Goal: Transaction & Acquisition: Purchase product/service

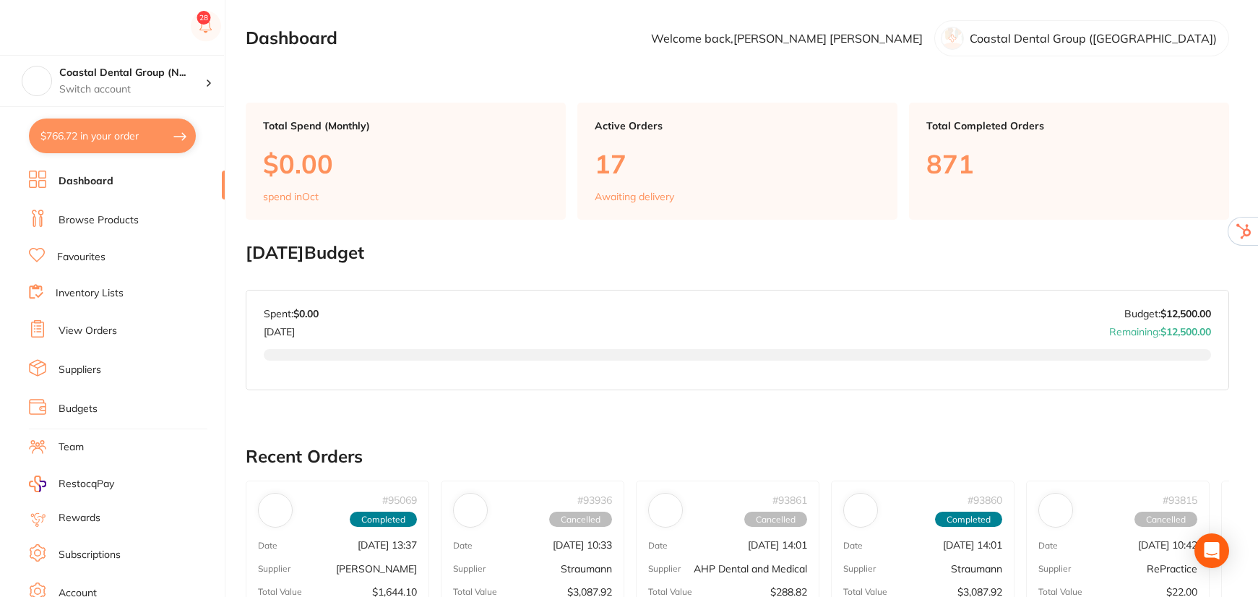
checkbox input "true"
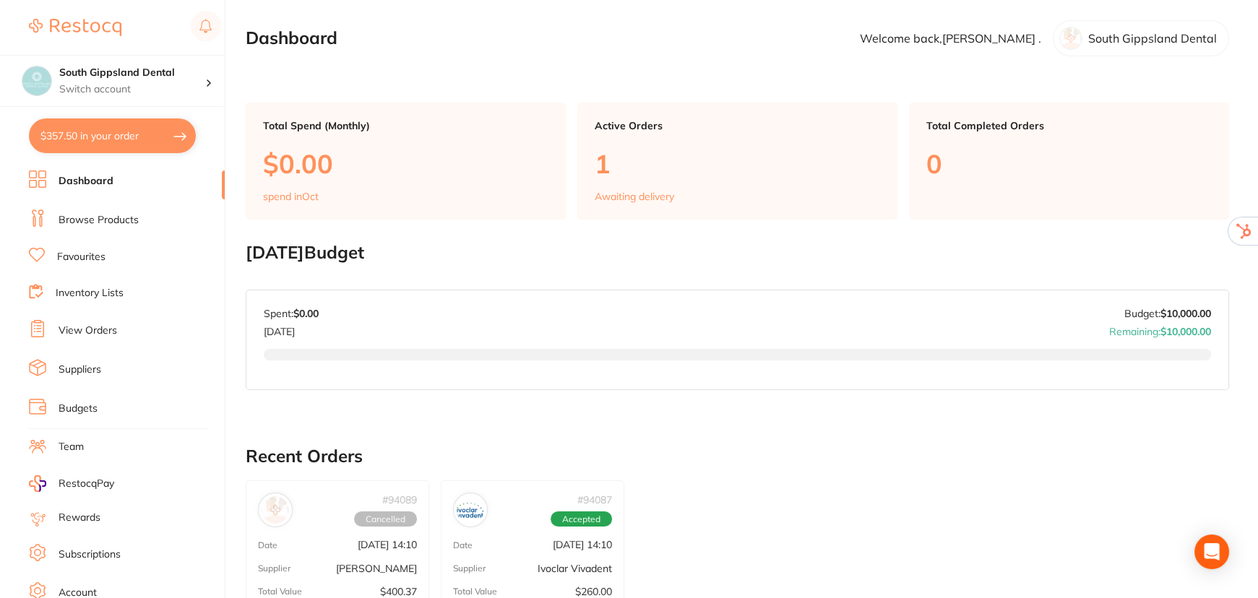
click at [78, 548] on link "Subscriptions" at bounding box center [90, 555] width 62 height 14
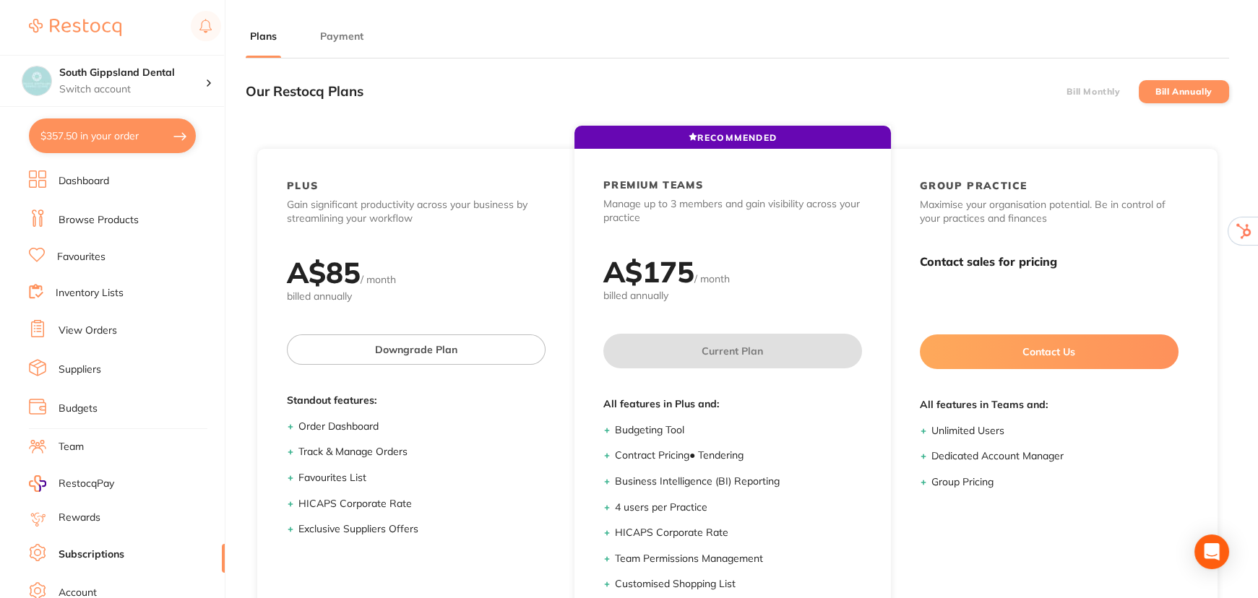
click at [351, 34] on button "Payment" at bounding box center [342, 37] width 52 height 14
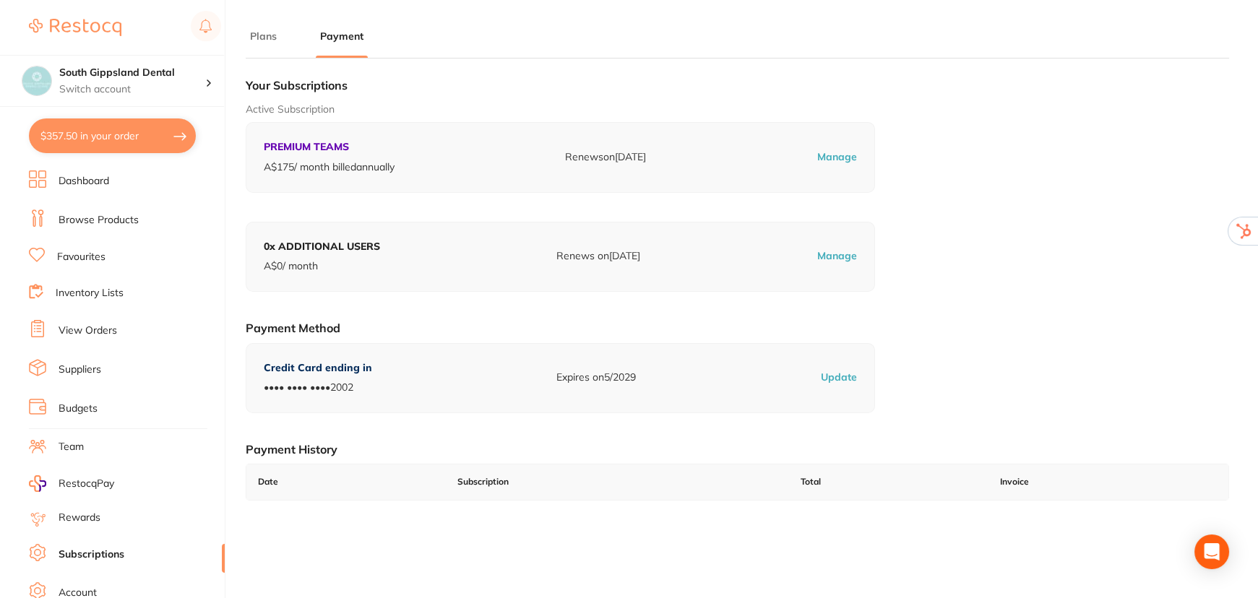
checkbox input "true"
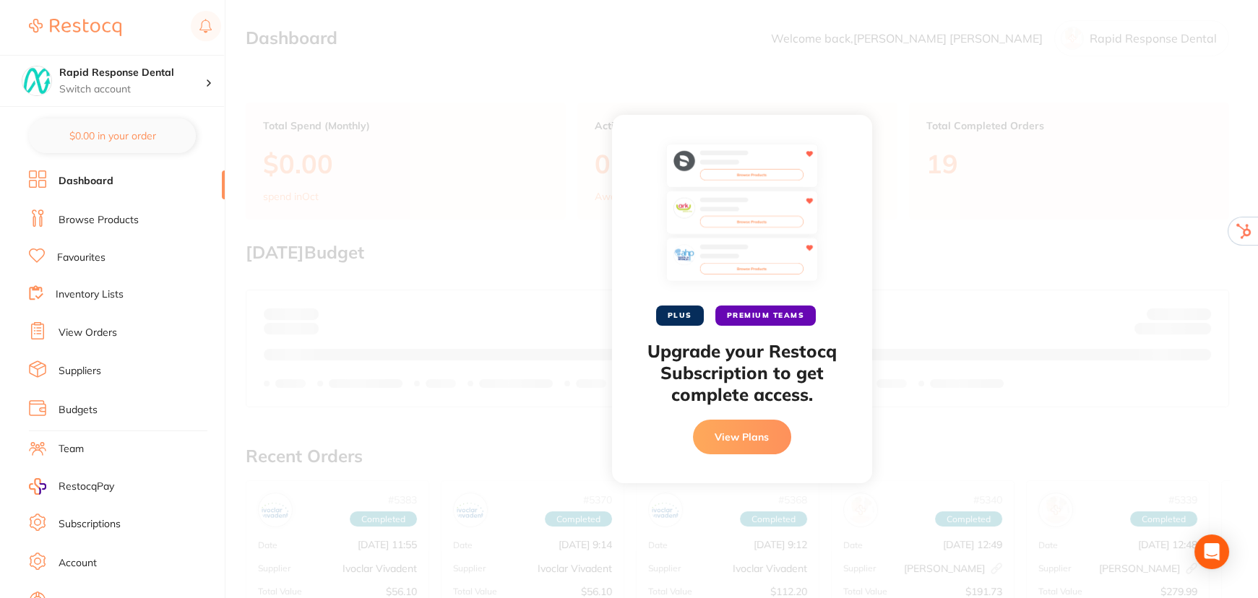
click at [91, 526] on link "Subscriptions" at bounding box center [90, 524] width 62 height 14
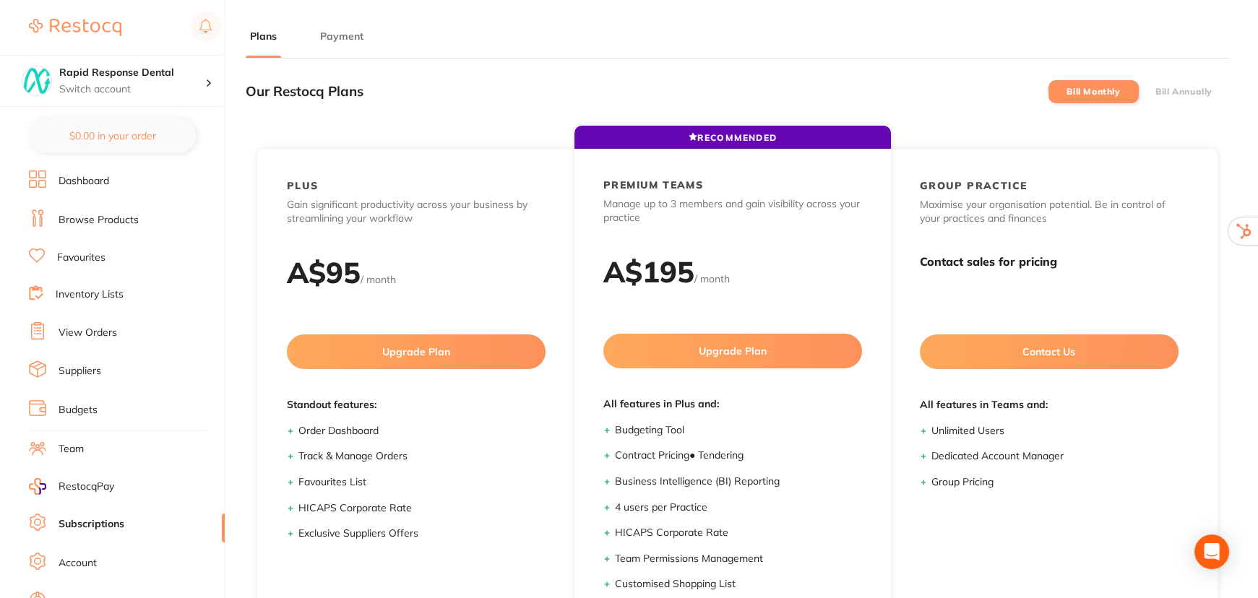
click at [340, 33] on button "Payment" at bounding box center [342, 37] width 52 height 14
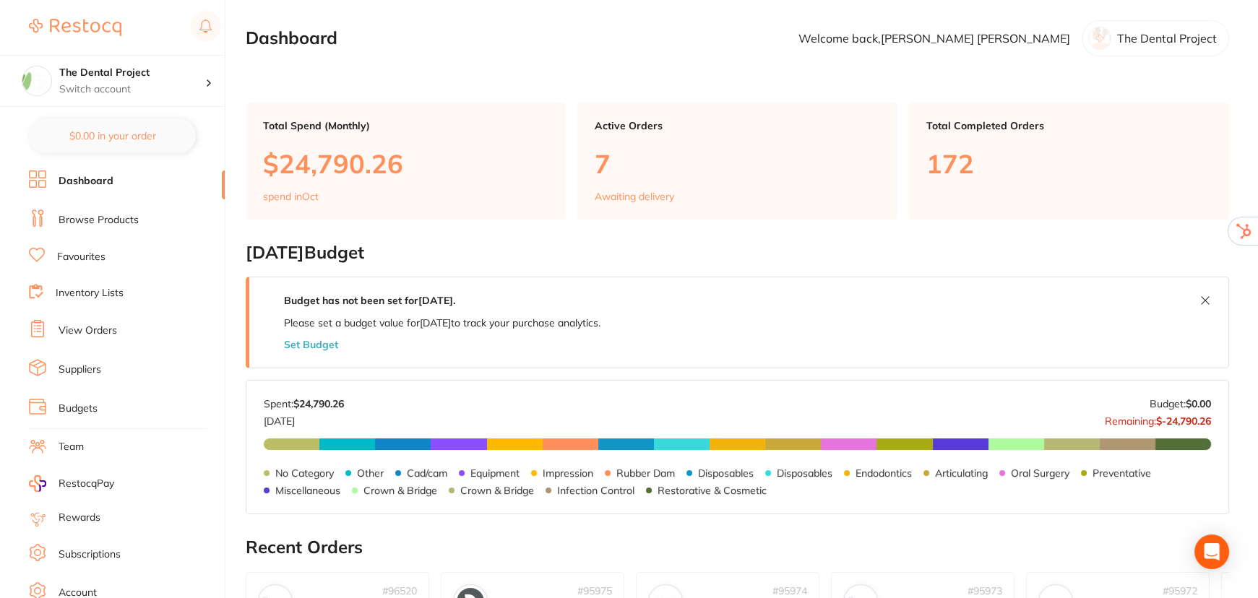
click at [76, 440] on link "Team" at bounding box center [71, 447] width 25 height 14
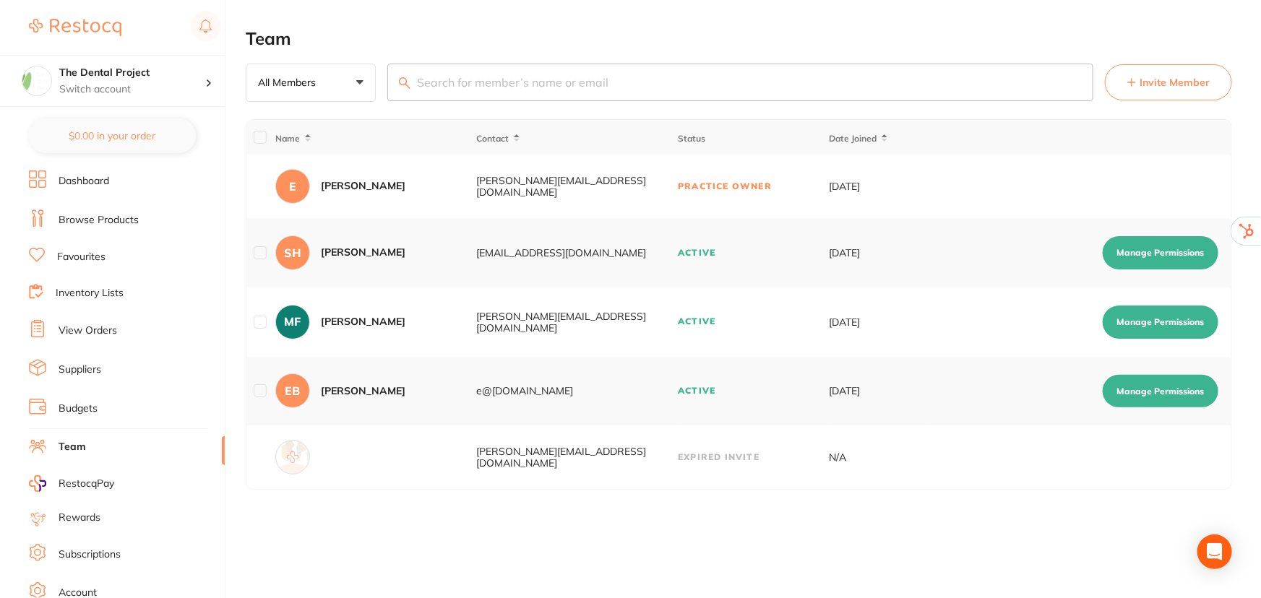
click at [1154, 400] on button "Manage Permissions" at bounding box center [1161, 391] width 116 height 33
checkbox input "true"
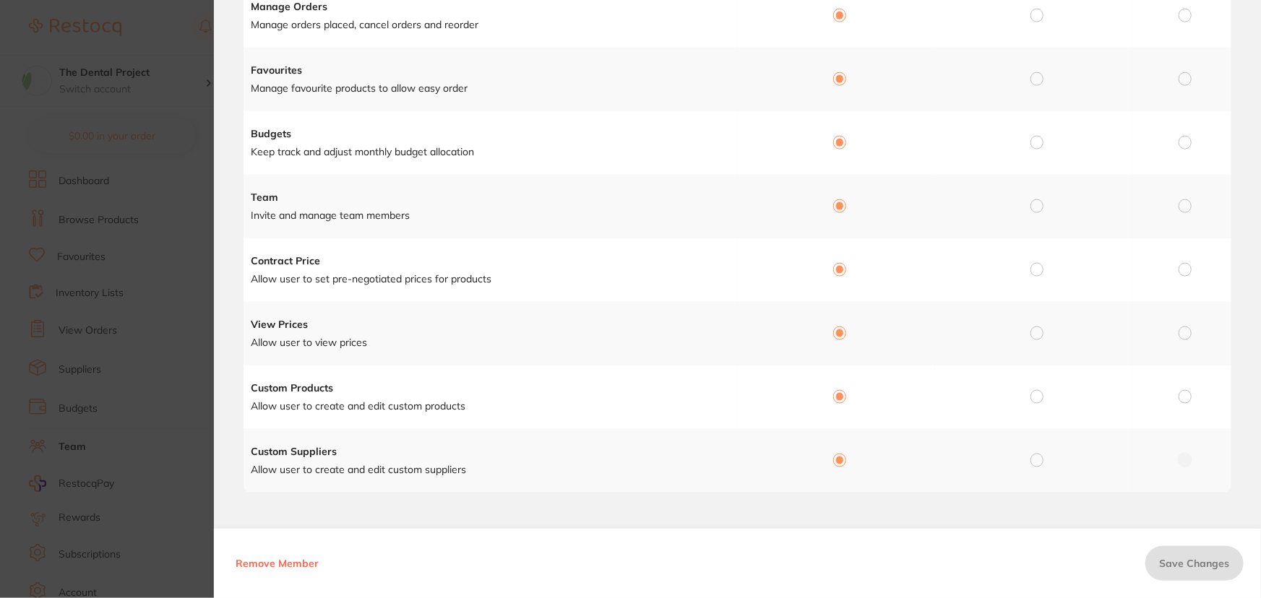
scroll to position [335, 0]
click at [280, 560] on span "Remove Member" at bounding box center [277, 563] width 83 height 13
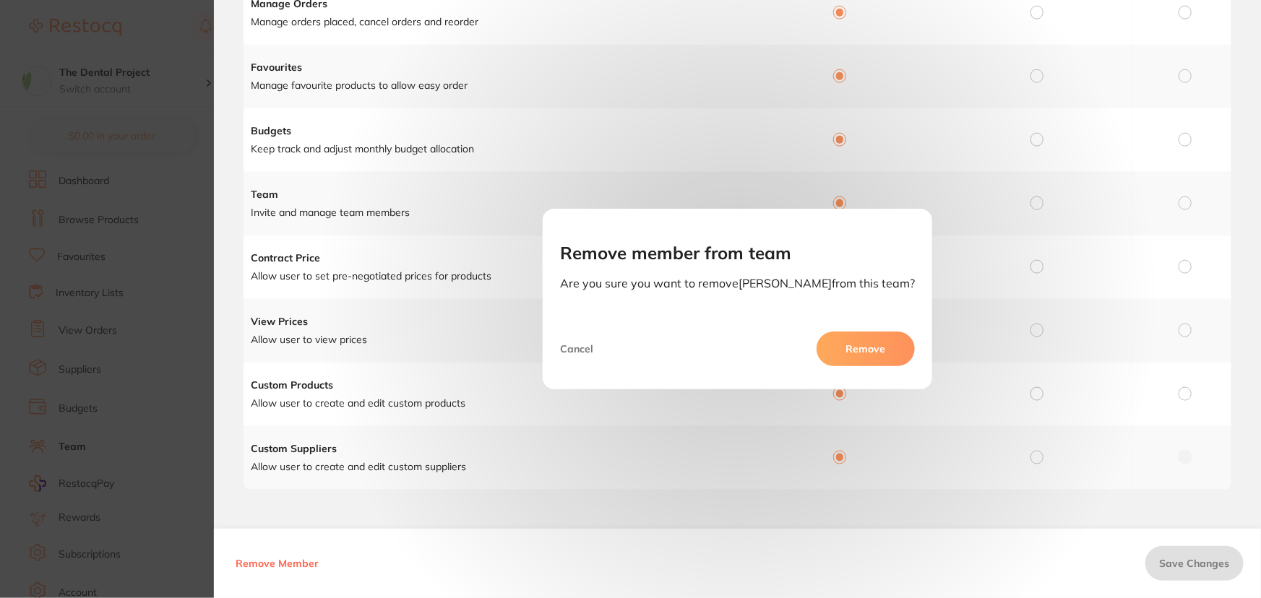
click at [855, 354] on button "Remove" at bounding box center [865, 349] width 98 height 35
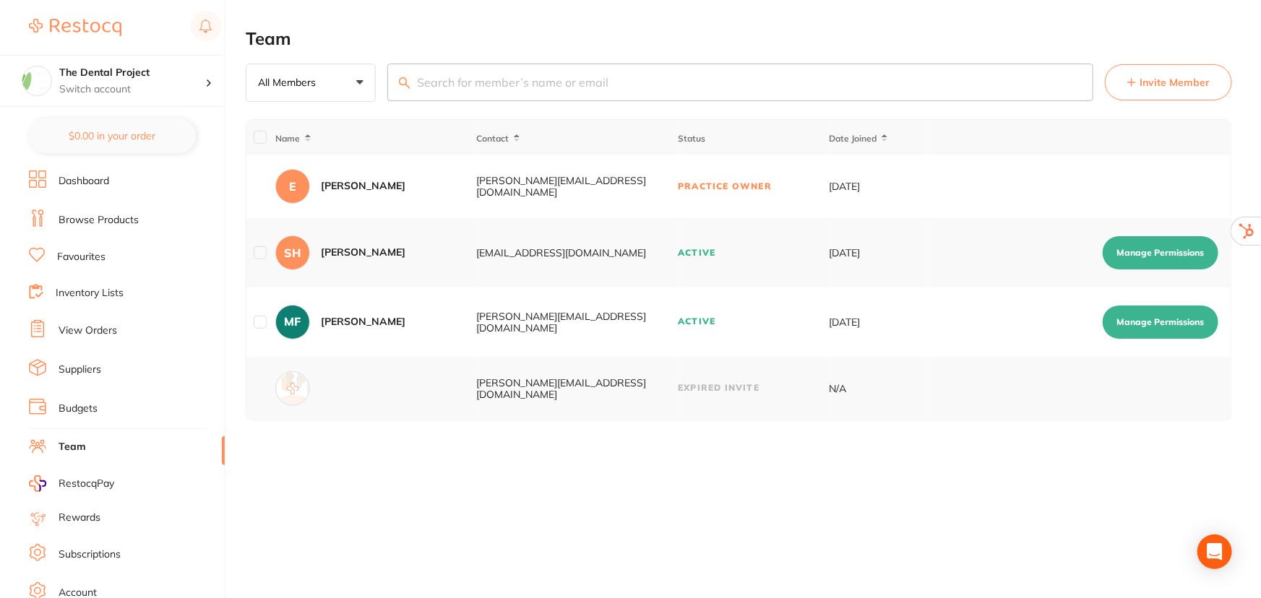
click at [1050, 397] on tr "alissa@thedentalproject.com.au Expired Invite N/A" at bounding box center [738, 389] width 985 height 64
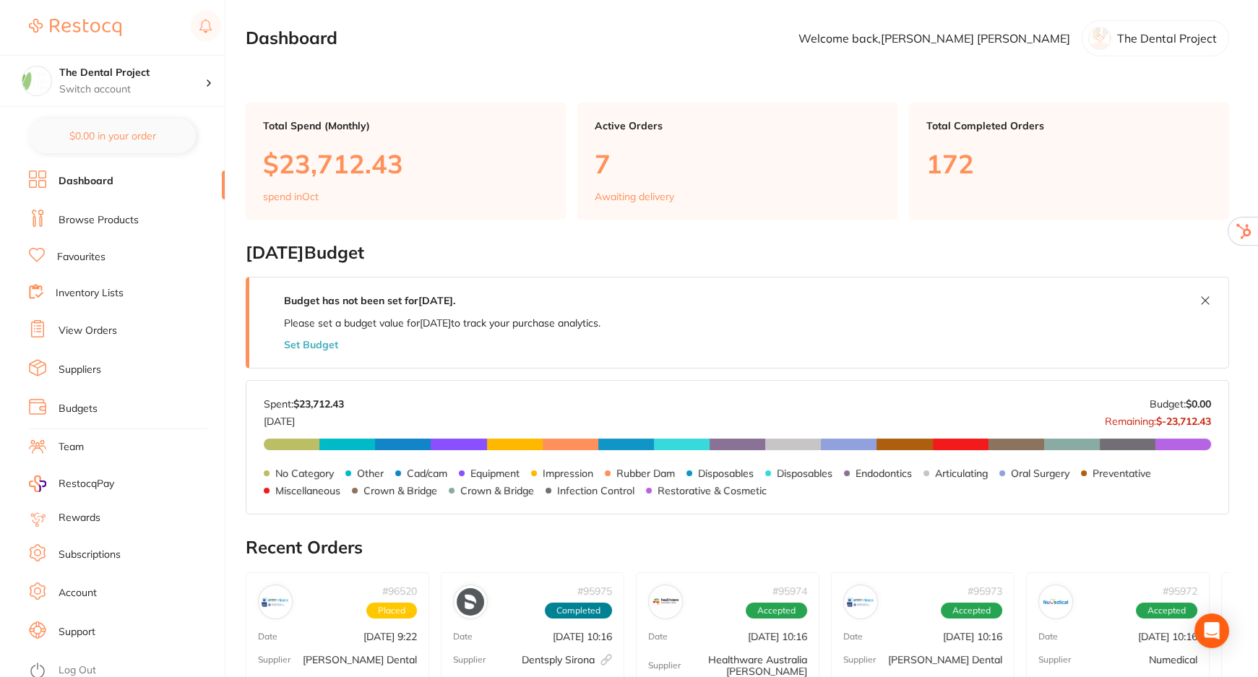
click at [65, 663] on link "Log Out" at bounding box center [78, 670] width 38 height 14
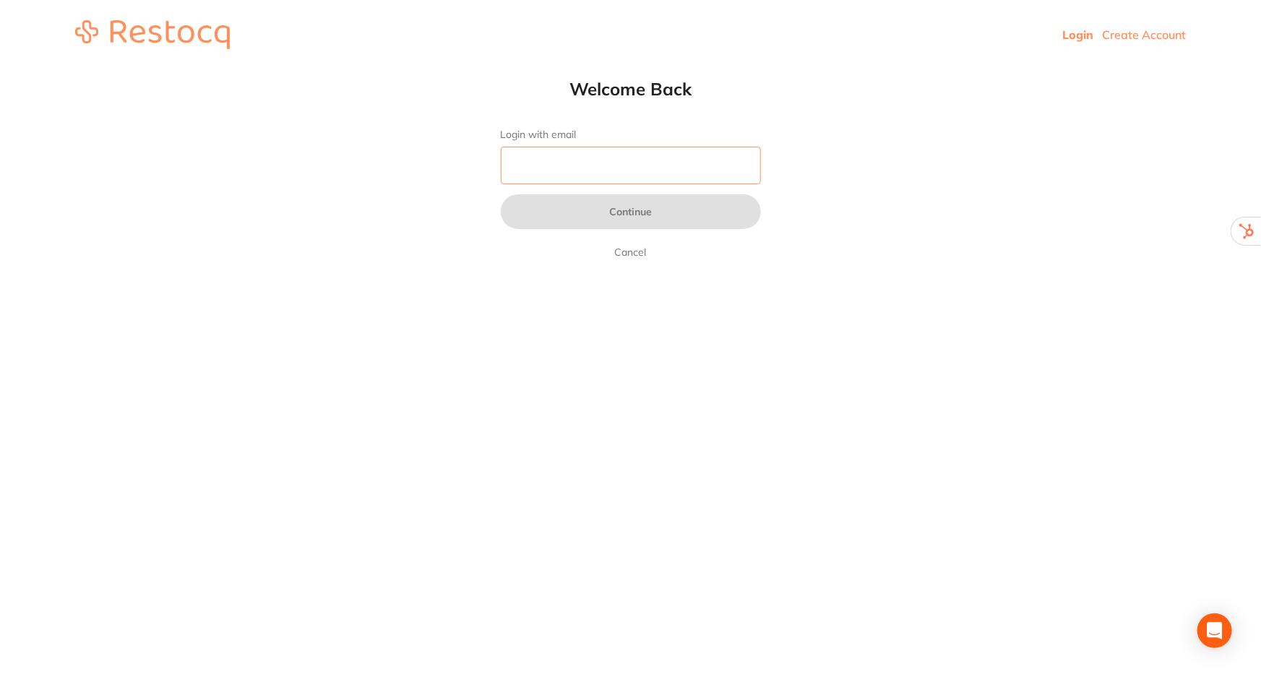
click at [556, 170] on input "Login with email" at bounding box center [631, 166] width 260 height 38
type input "[EMAIL_ADDRESS][DOMAIN_NAME]"
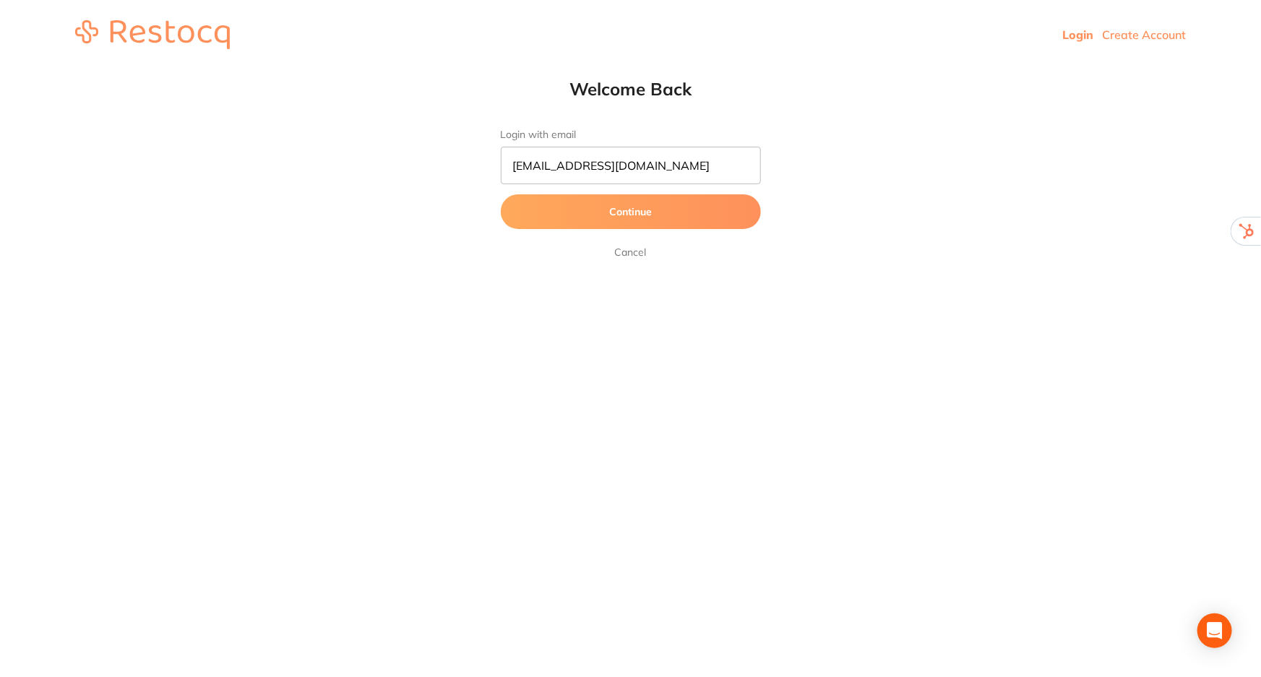
click at [614, 214] on button "Continue" at bounding box center [631, 211] width 260 height 35
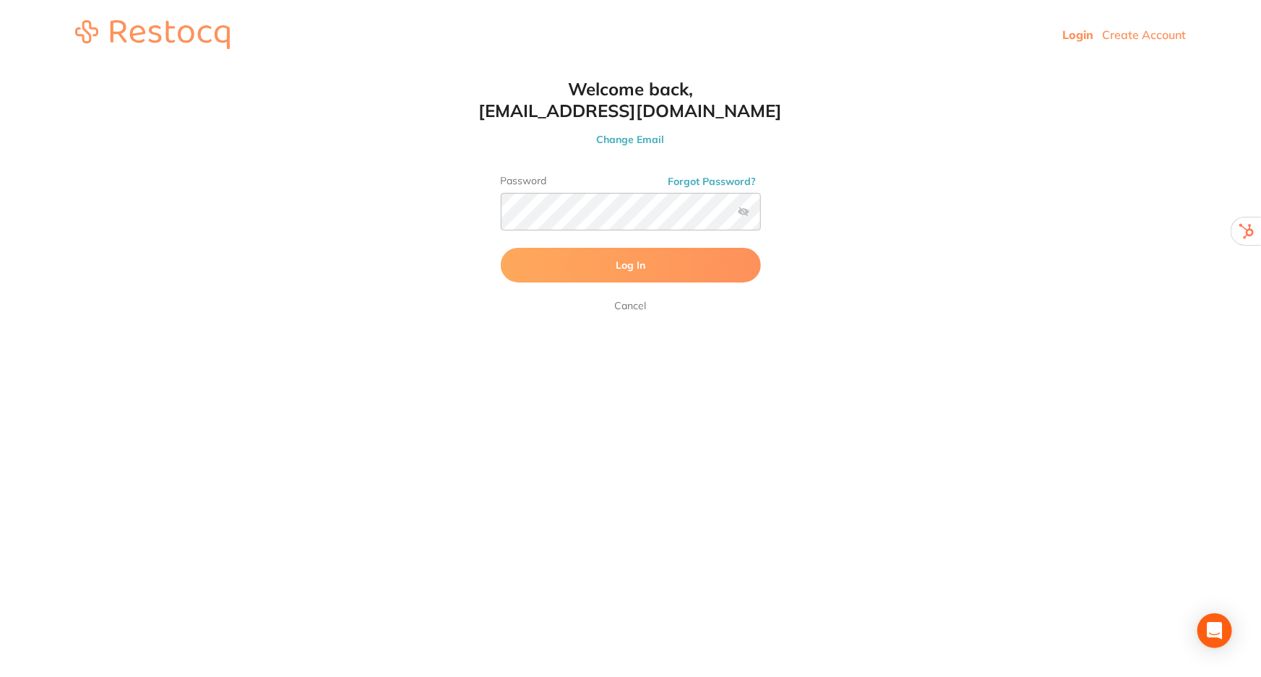
click at [629, 260] on span "Log In" at bounding box center [631, 265] width 30 height 13
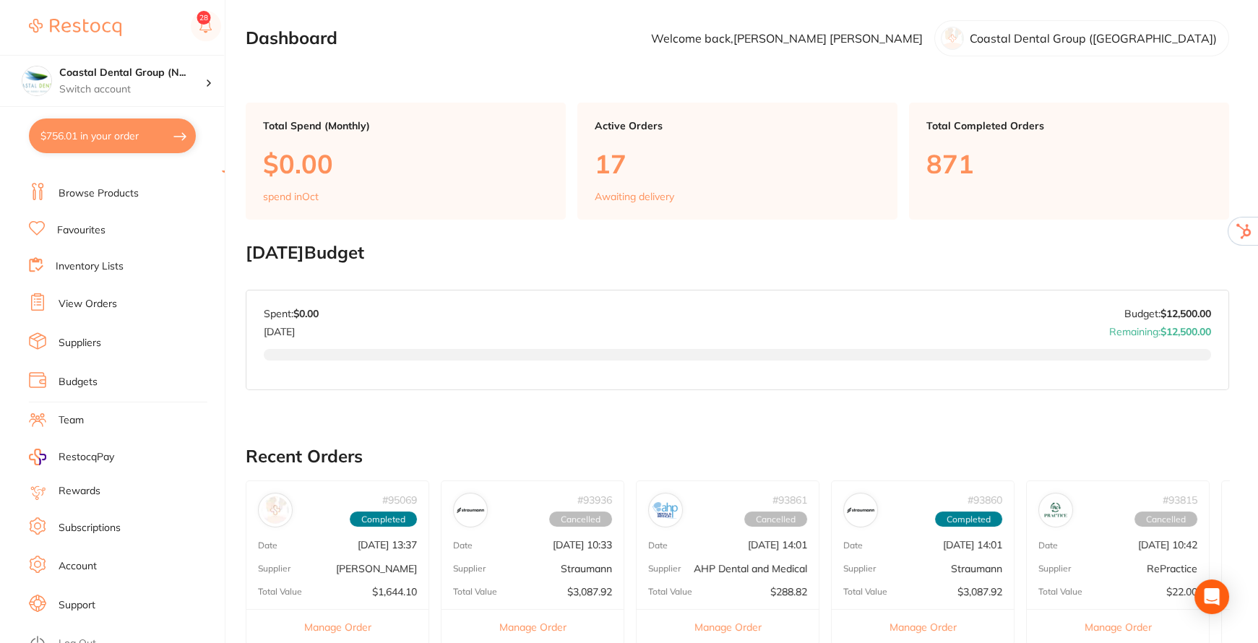
scroll to position [35, 0]
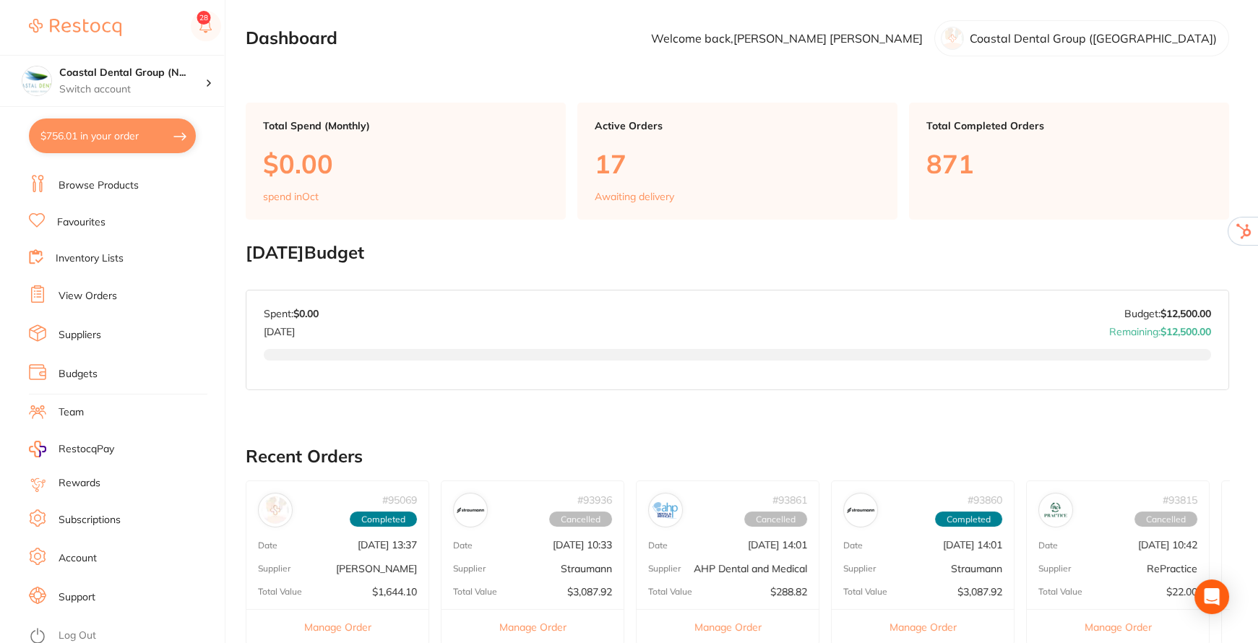
click at [72, 590] on link "Support" at bounding box center [77, 597] width 37 height 14
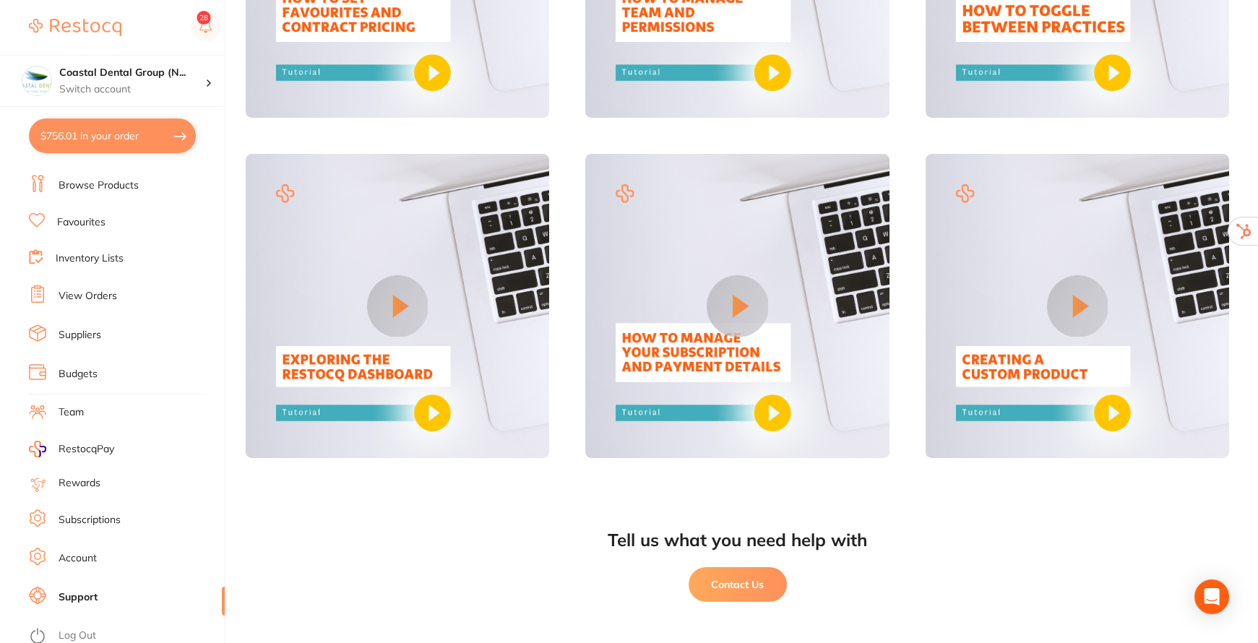
scroll to position [1031, 0]
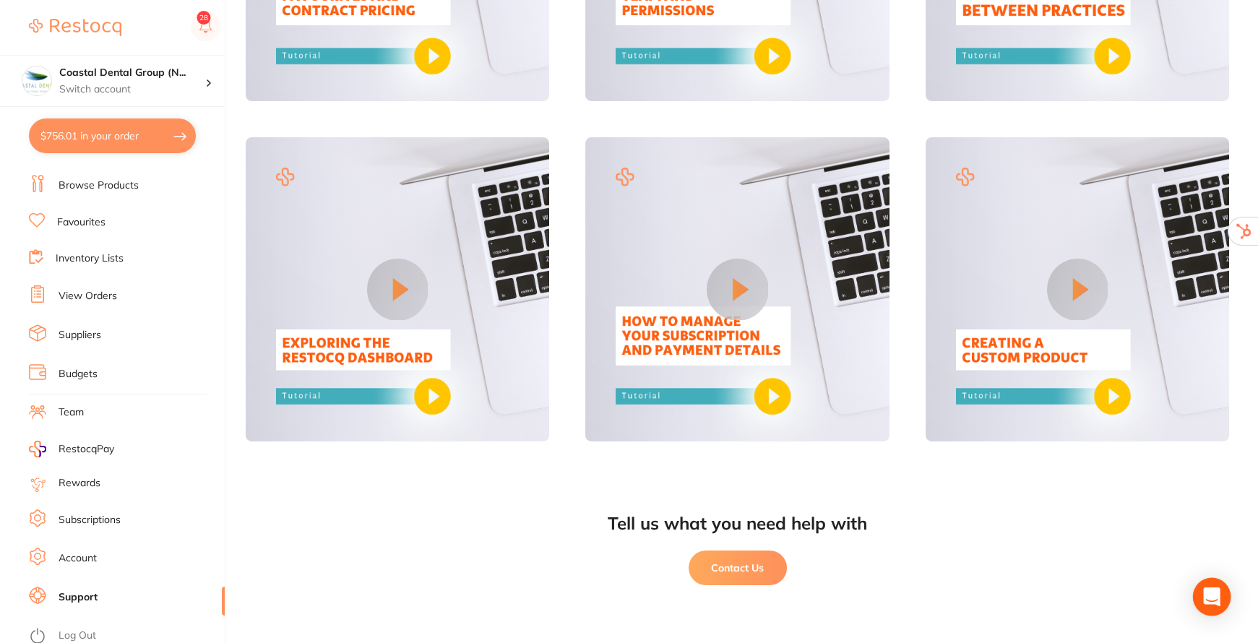
click at [1217, 595] on icon "Open Intercom Messenger" at bounding box center [1211, 596] width 17 height 19
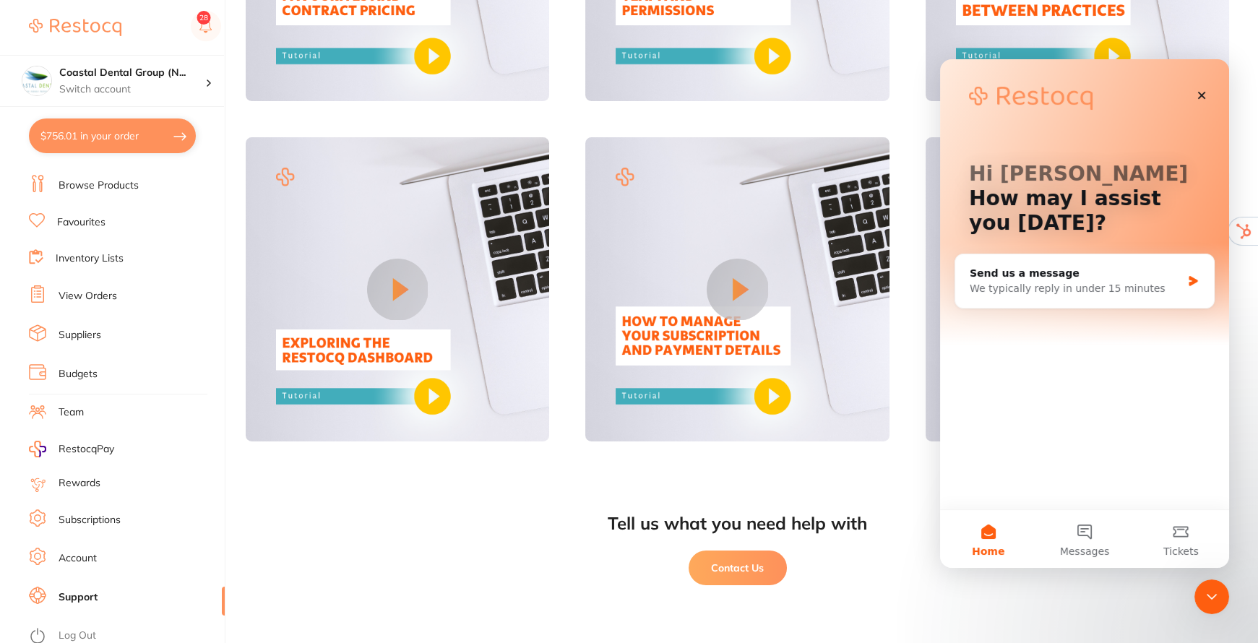
scroll to position [0, 0]
click at [1202, 92] on icon "Close" at bounding box center [1202, 96] width 12 height 12
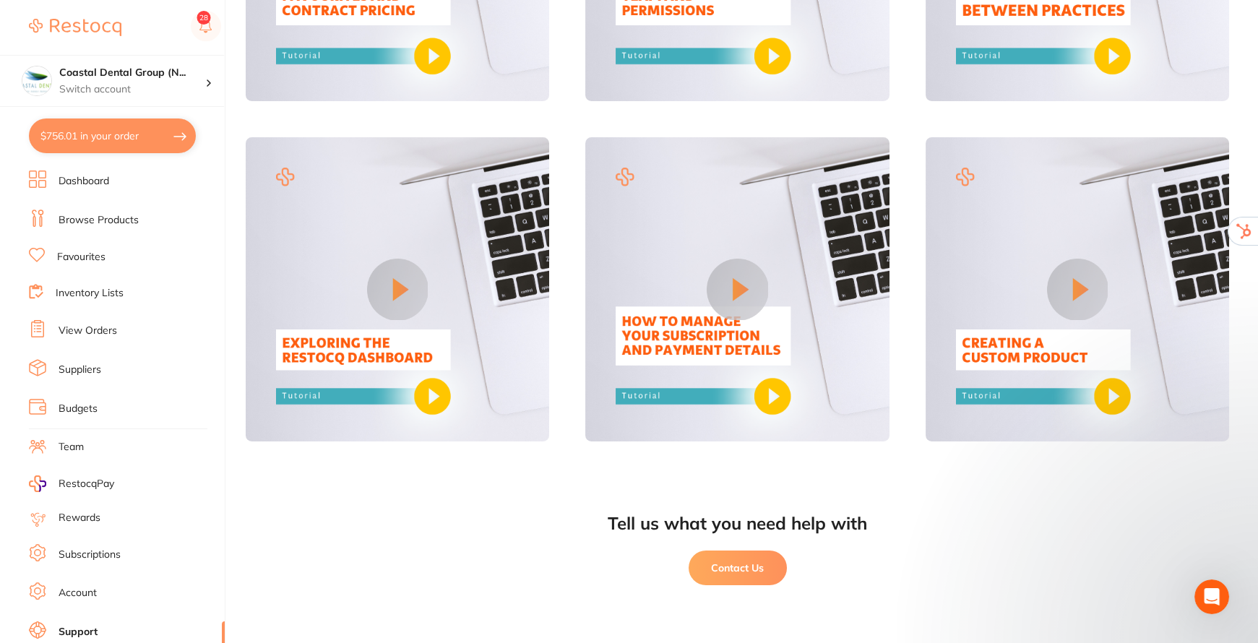
click at [72, 440] on link "Team" at bounding box center [71, 447] width 25 height 14
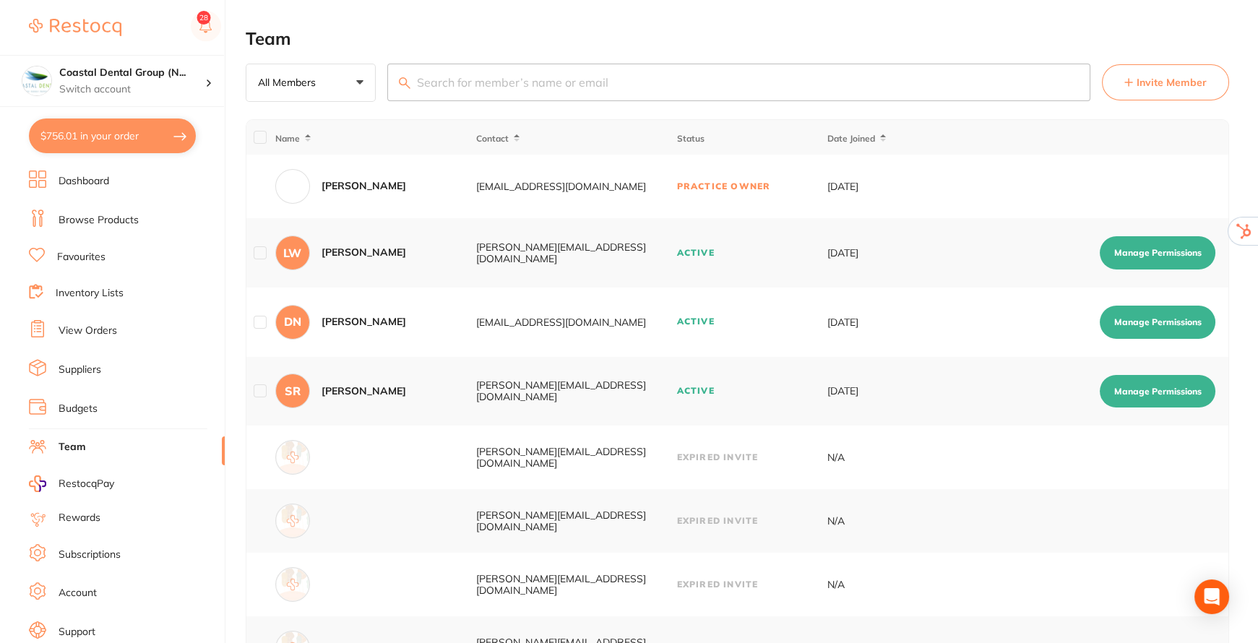
click at [1152, 80] on span "Invite Member" at bounding box center [1172, 82] width 70 height 14
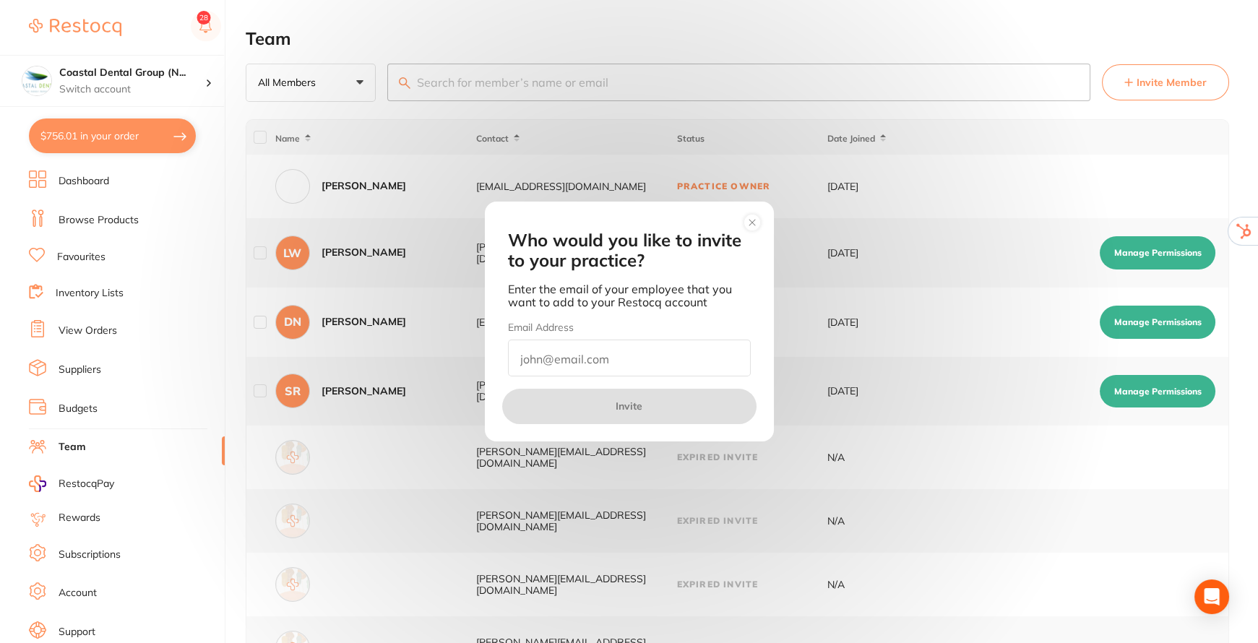
click at [755, 219] on circle at bounding box center [752, 223] width 17 height 17
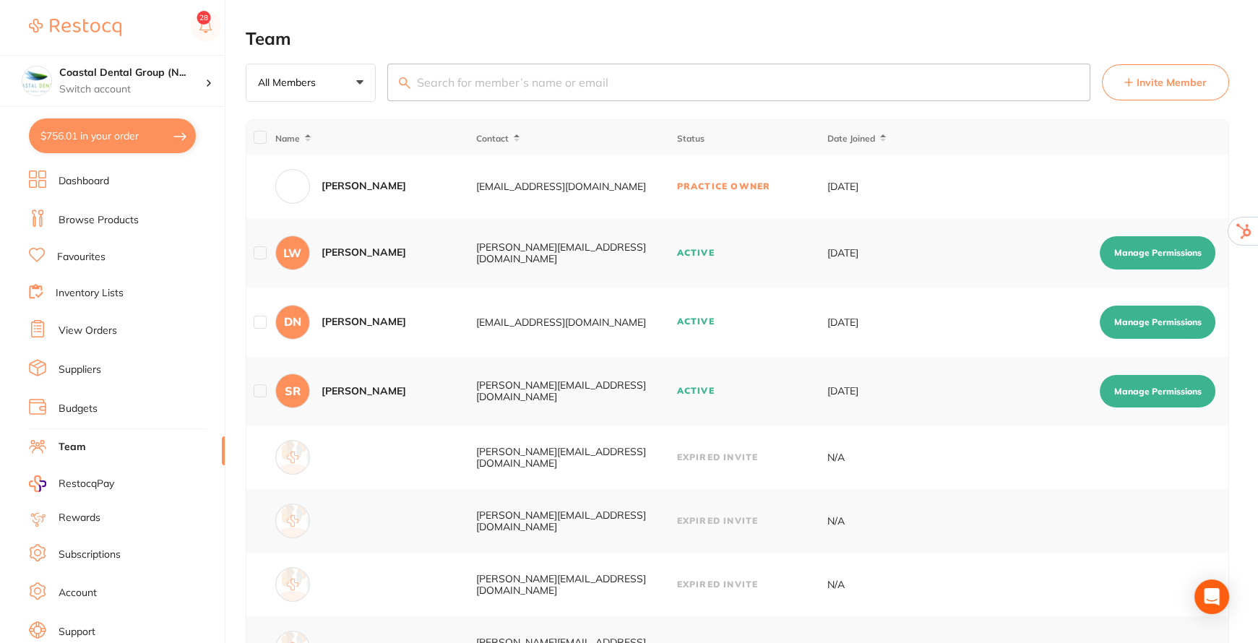
click at [1128, 250] on button "Manage Permissions" at bounding box center [1158, 252] width 116 height 33
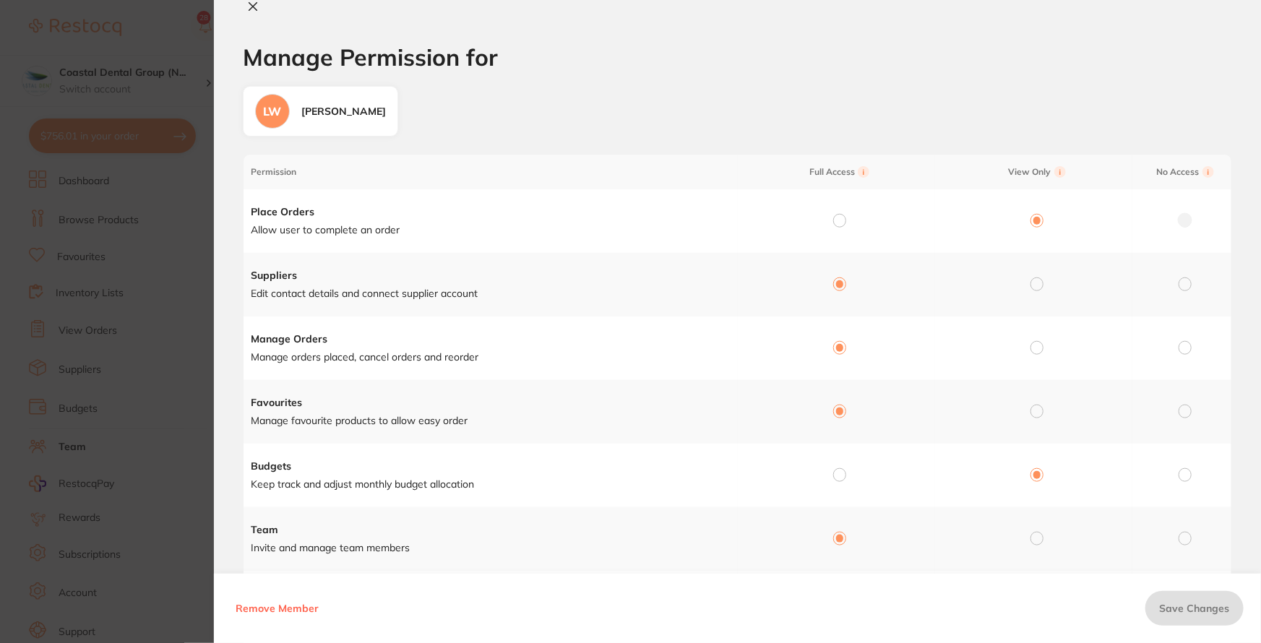
click at [250, 9] on icon at bounding box center [253, 7] width 8 height 8
checkbox input "false"
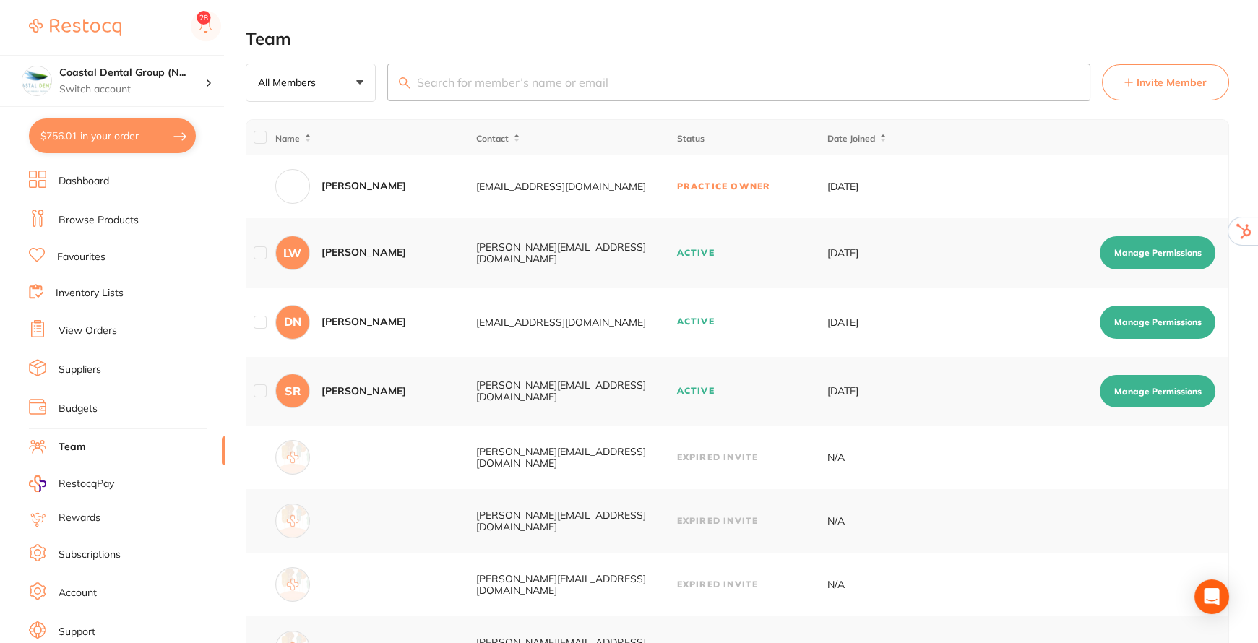
click at [71, 407] on link "Budgets" at bounding box center [78, 409] width 39 height 14
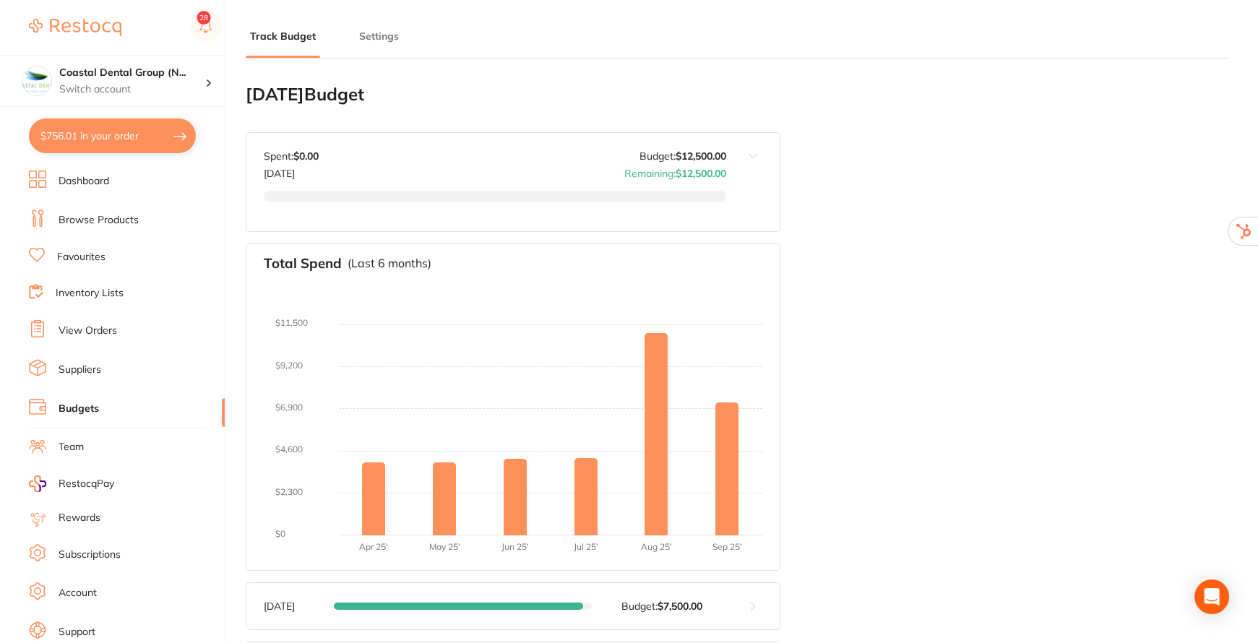
type input "6,000"
type input "12,500"
type input "5.0"
type input "250,000"
type input "12,500"
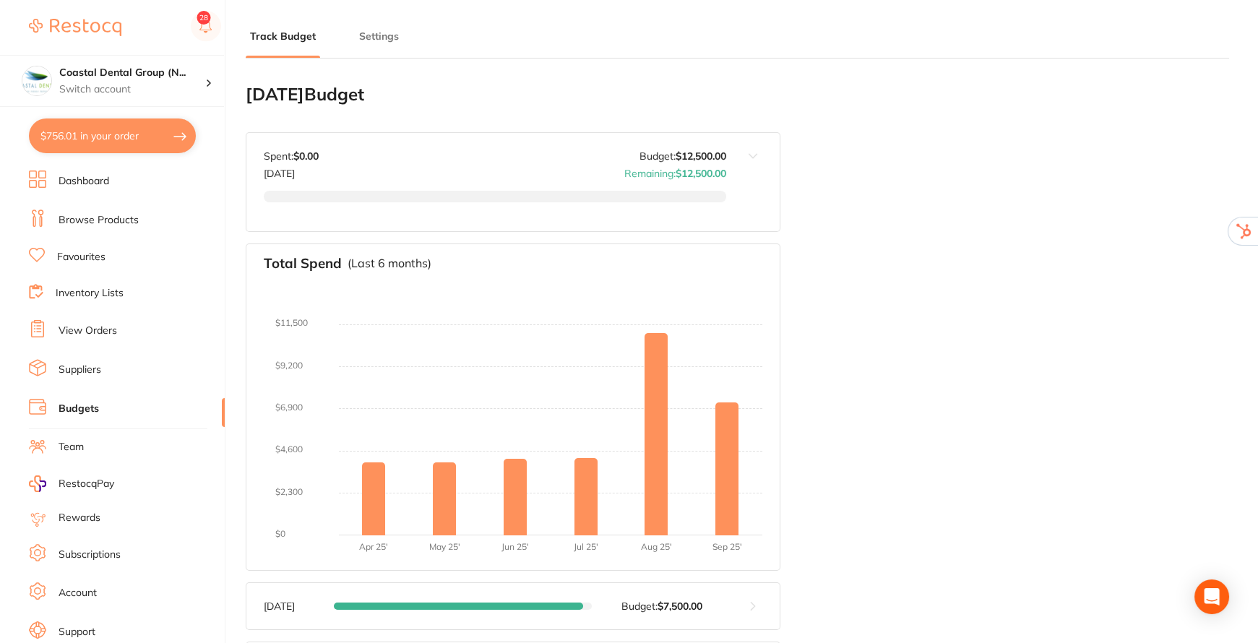
click at [383, 36] on button "Settings" at bounding box center [379, 37] width 48 height 14
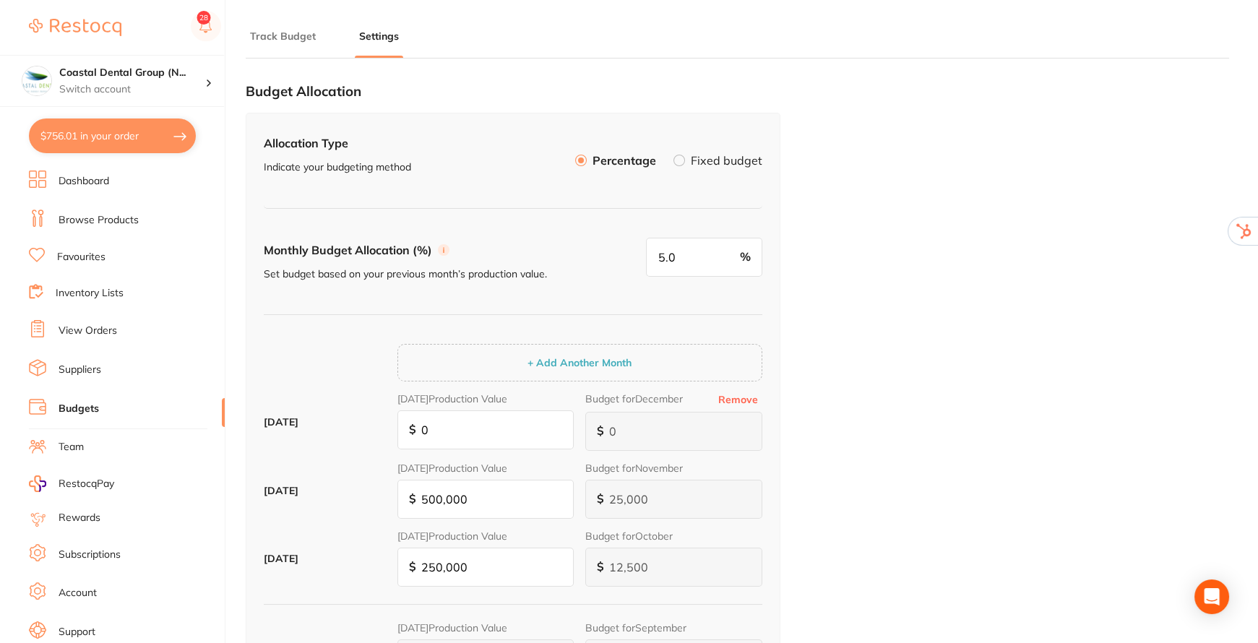
click at [678, 162] on label at bounding box center [679, 161] width 12 height 12
click at [673, 155] on input "Fixed budget" at bounding box center [673, 155] width 0 height 0
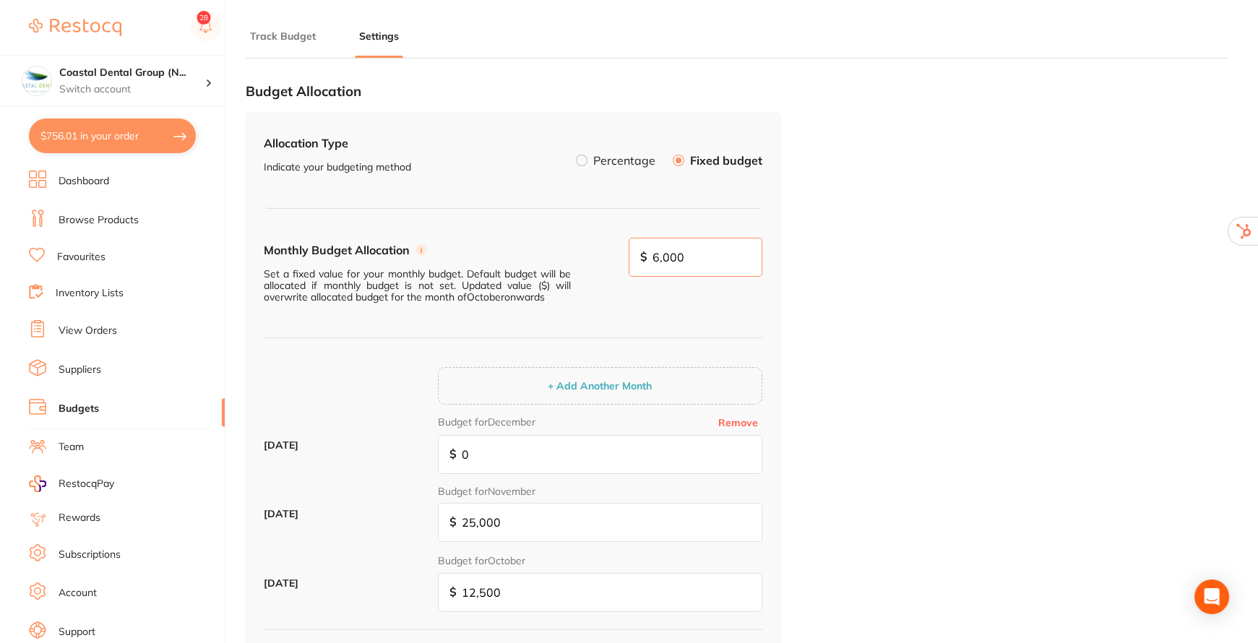
click at [702, 256] on input "6,000" at bounding box center [696, 257] width 134 height 39
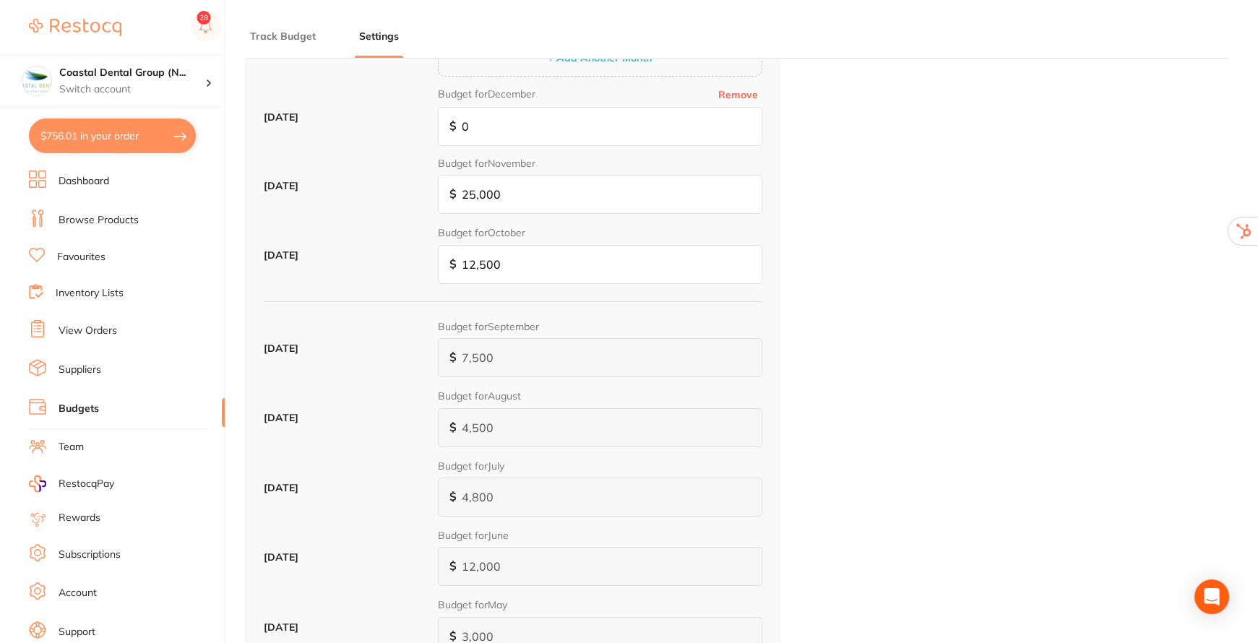
scroll to position [591, 0]
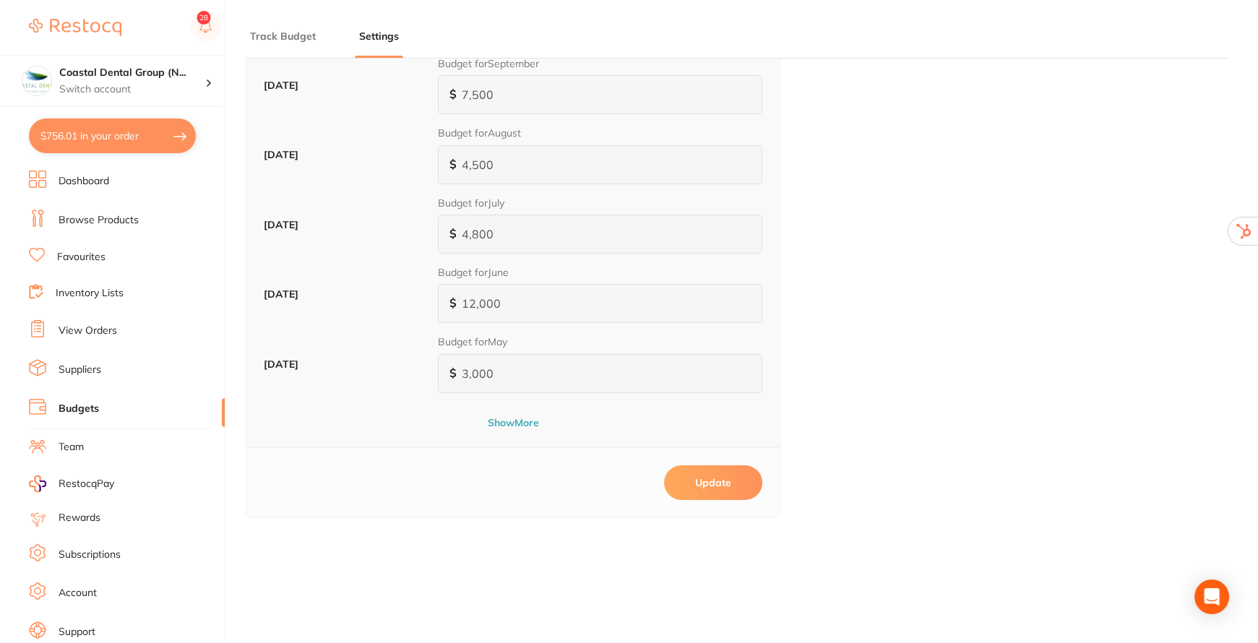
type input "10,000"
click at [705, 492] on button "Update" at bounding box center [713, 482] width 98 height 35
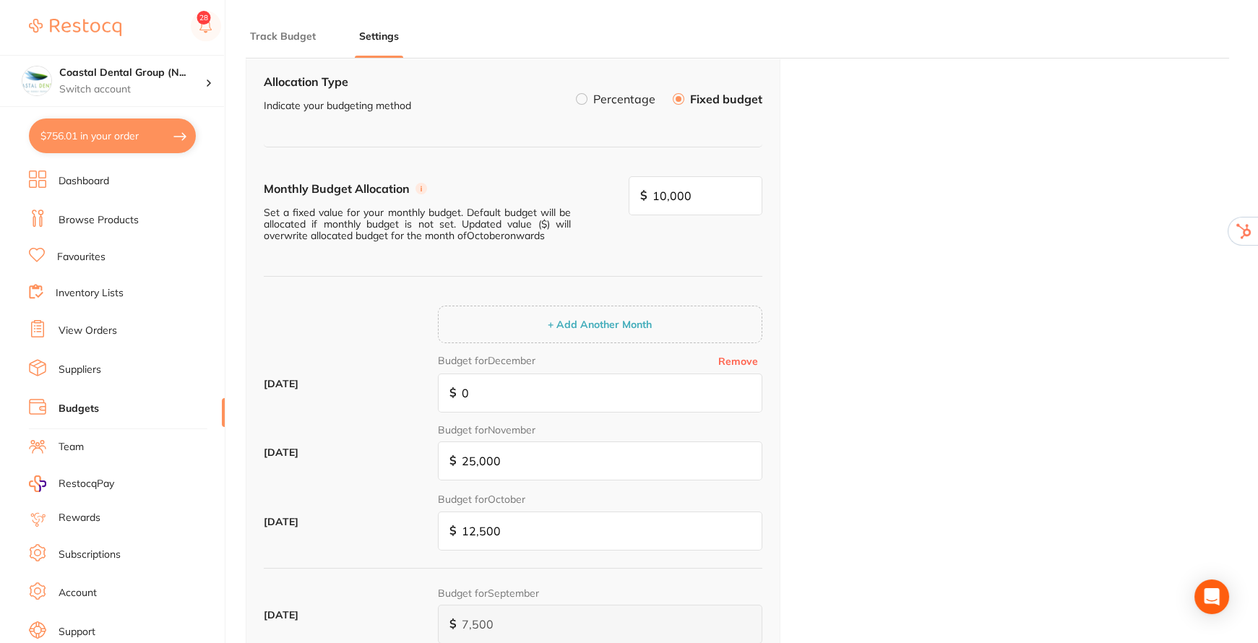
scroll to position [0, 0]
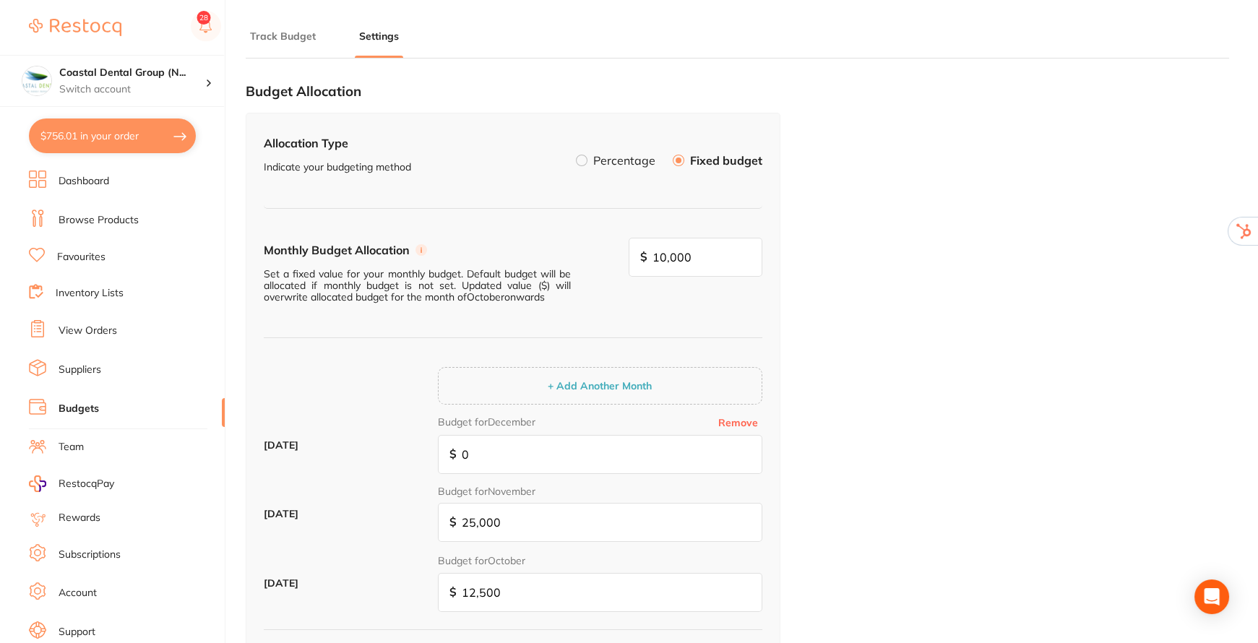
click at [585, 163] on label at bounding box center [582, 161] width 12 height 12
click at [576, 155] on input "Percentage" at bounding box center [576, 155] width 0 height 0
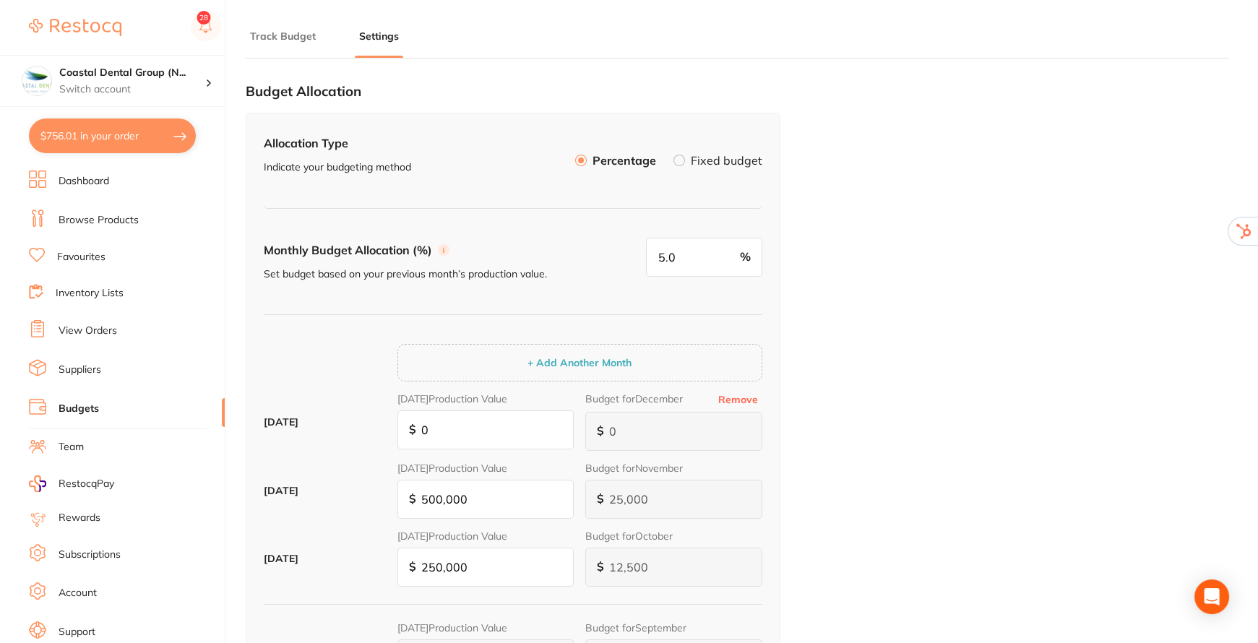
click at [285, 38] on button "Track Budget" at bounding box center [283, 37] width 74 height 14
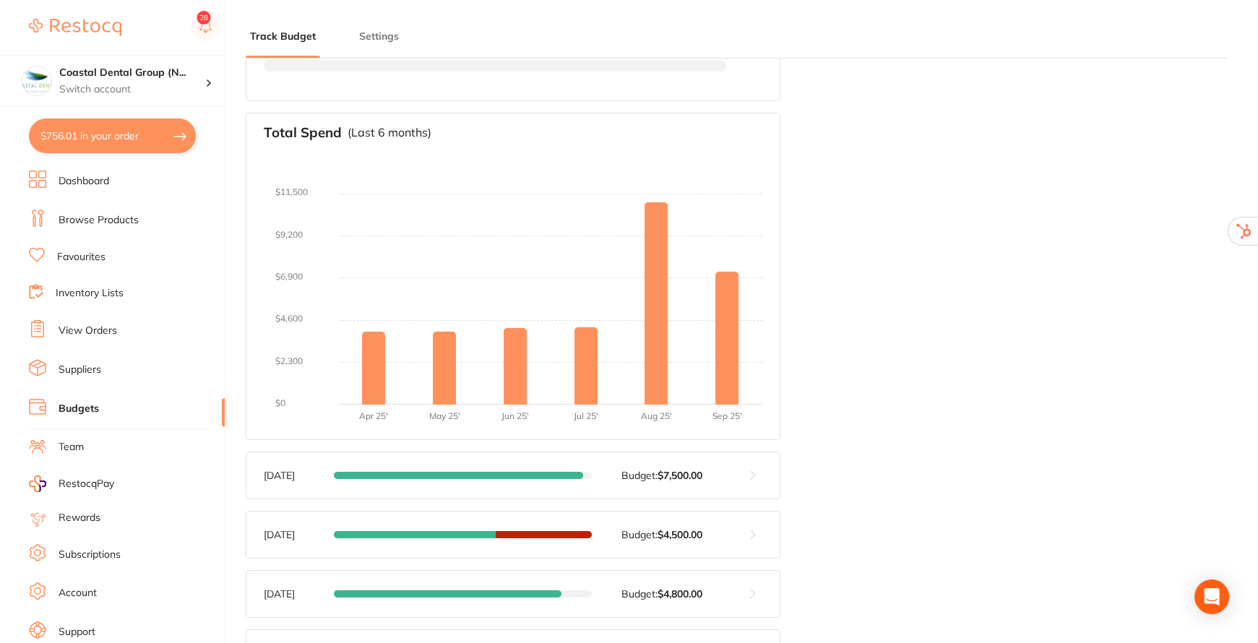
scroll to position [35, 0]
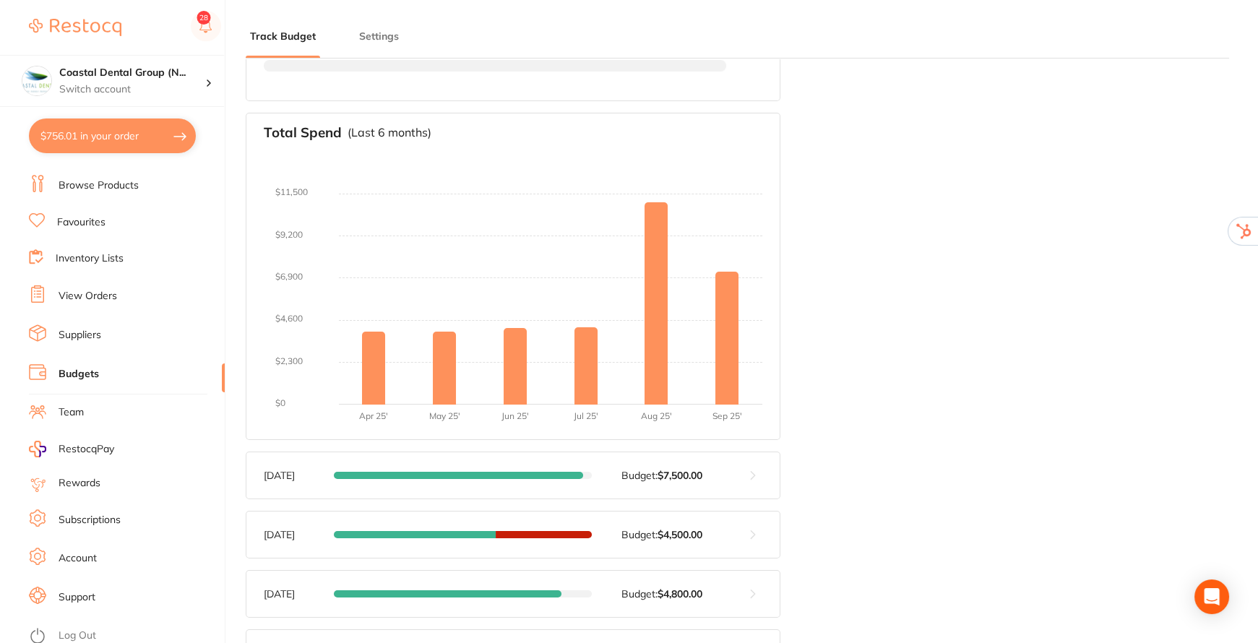
click at [755, 475] on button at bounding box center [752, 475] width 53 height 46
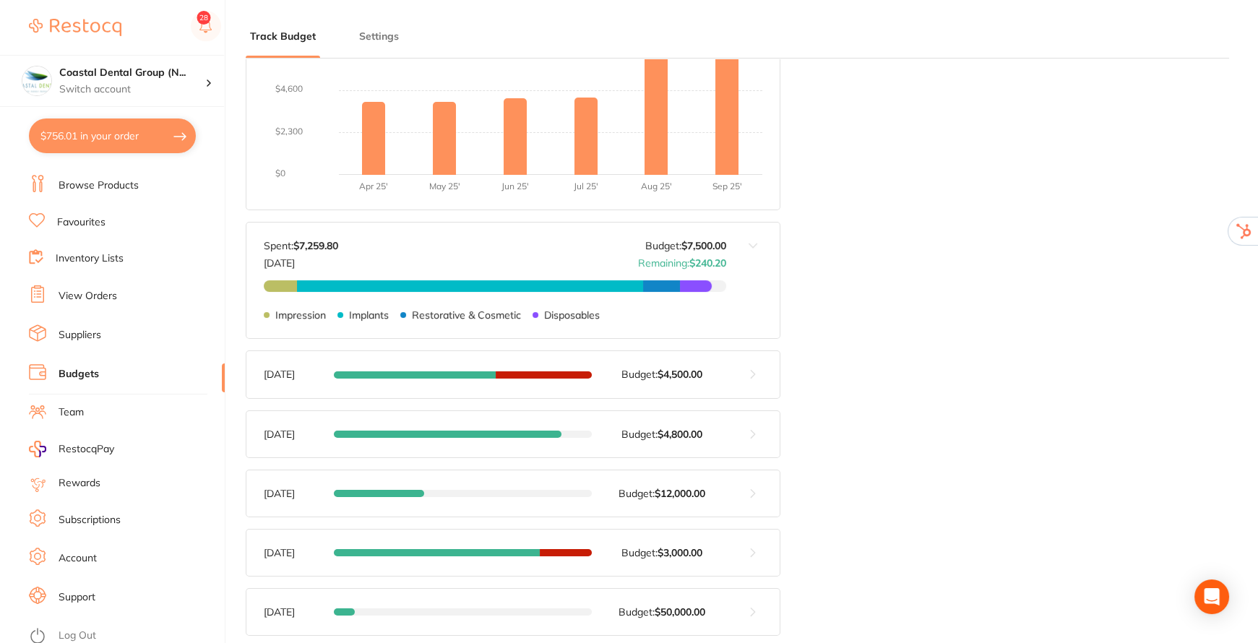
scroll to position [394, 0]
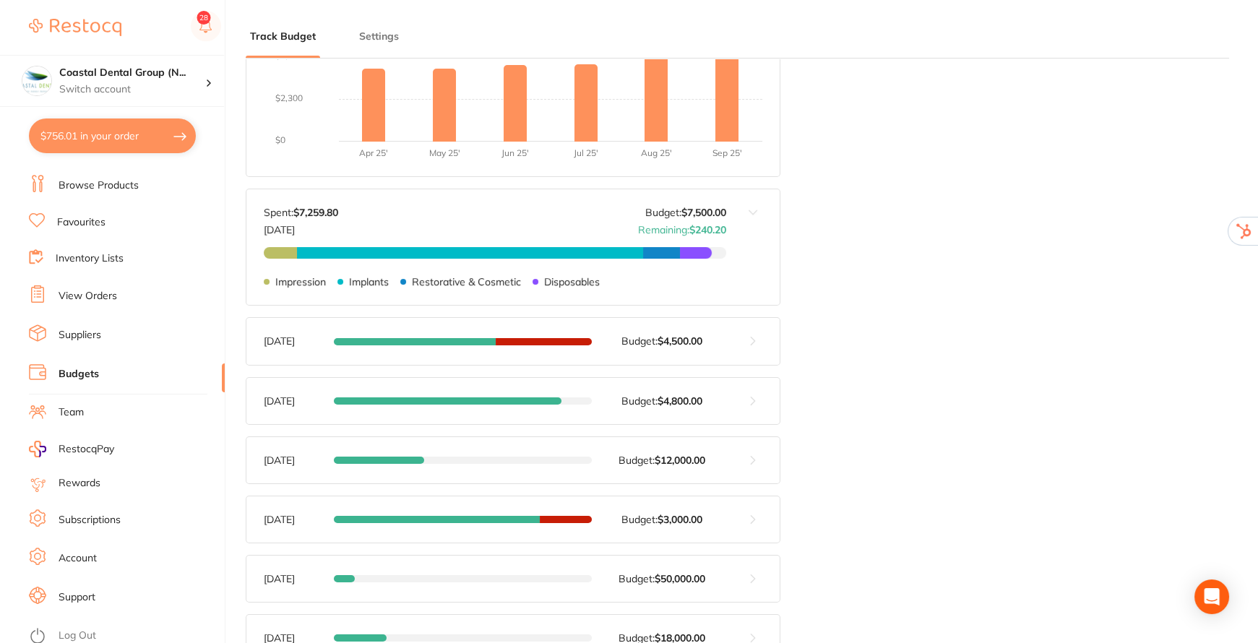
click at [755, 345] on button at bounding box center [752, 341] width 53 height 46
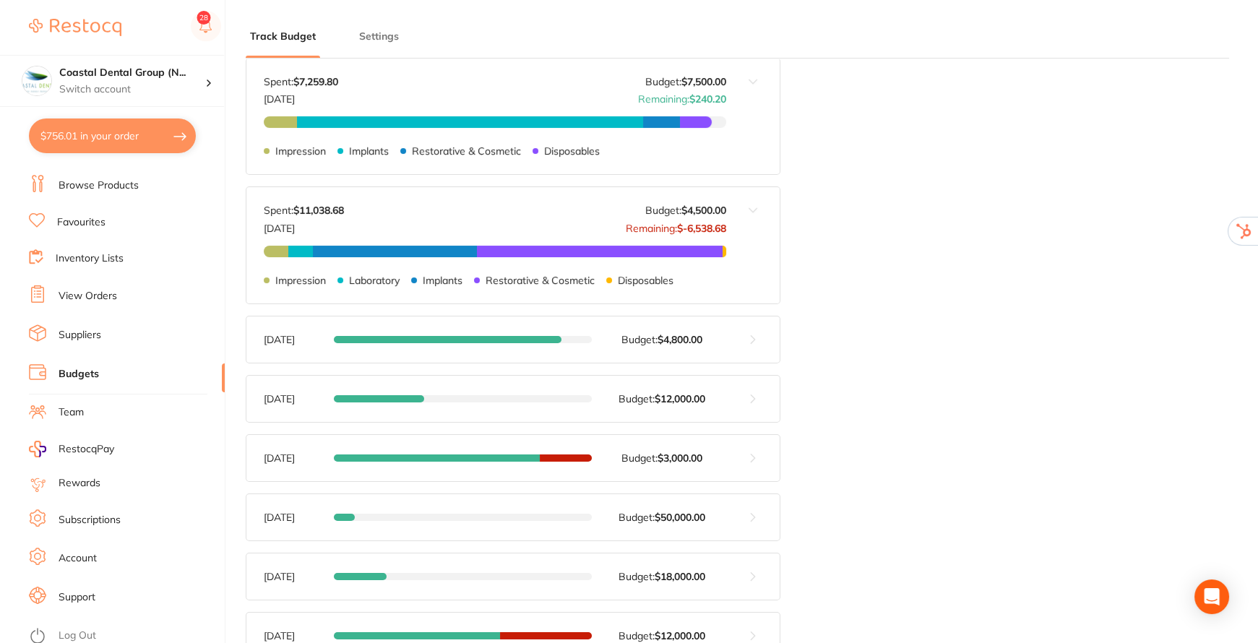
scroll to position [525, 0]
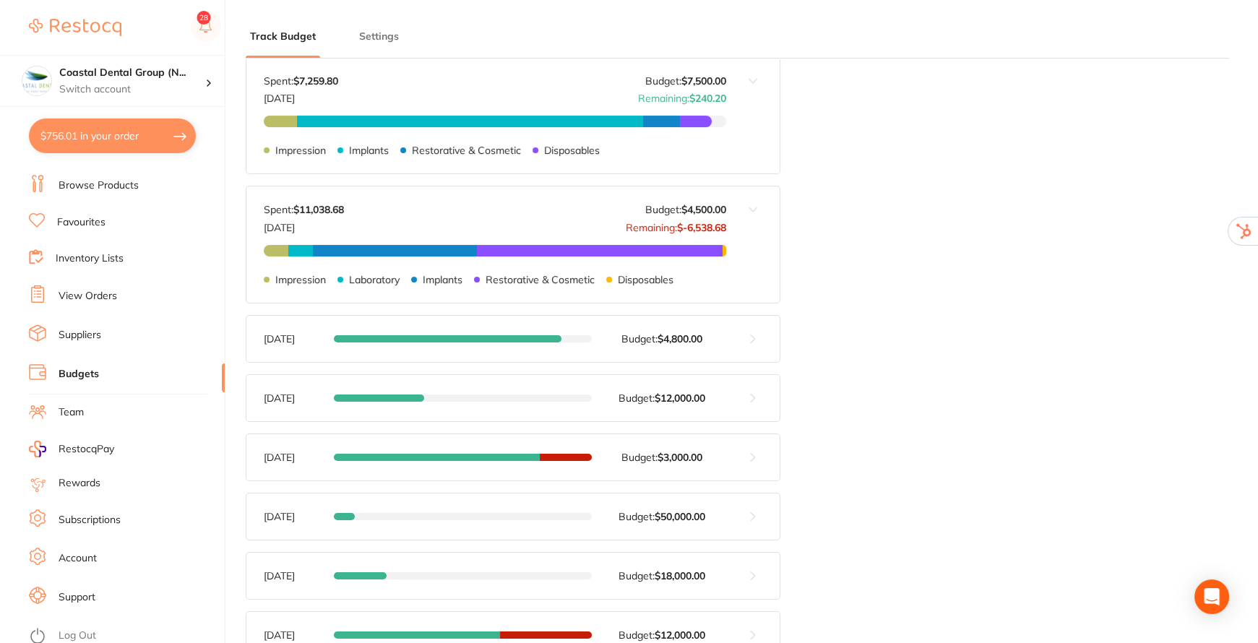
click at [751, 344] on button at bounding box center [752, 339] width 53 height 46
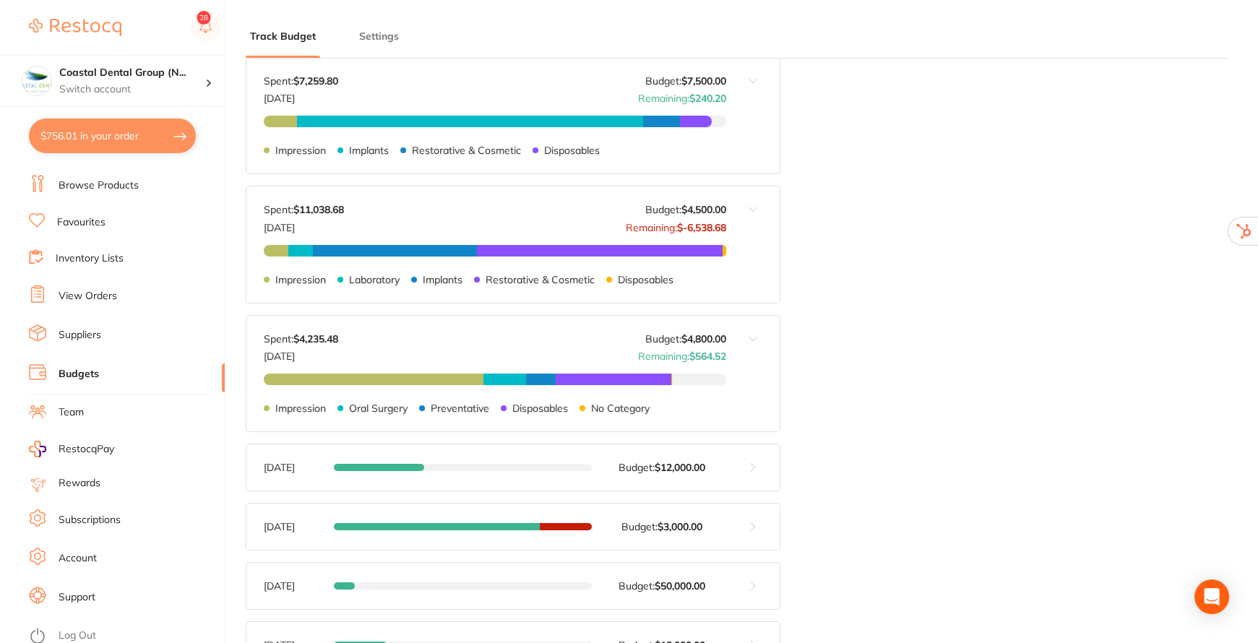
click at [749, 523] on button at bounding box center [752, 527] width 53 height 46
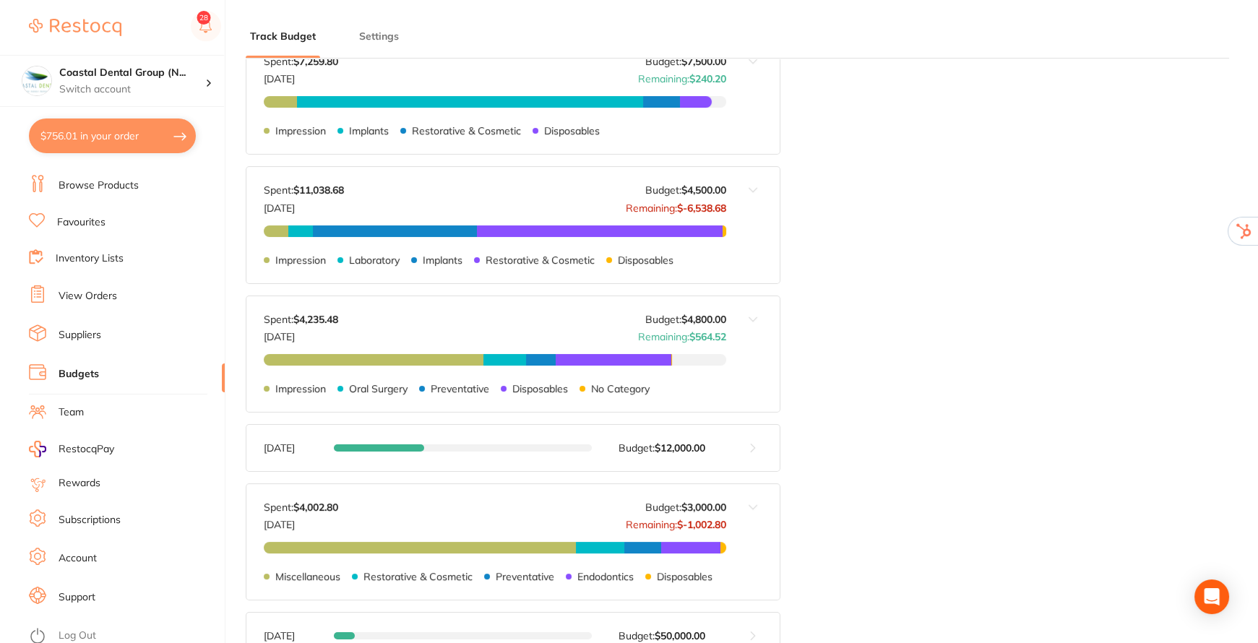
scroll to position [723, 0]
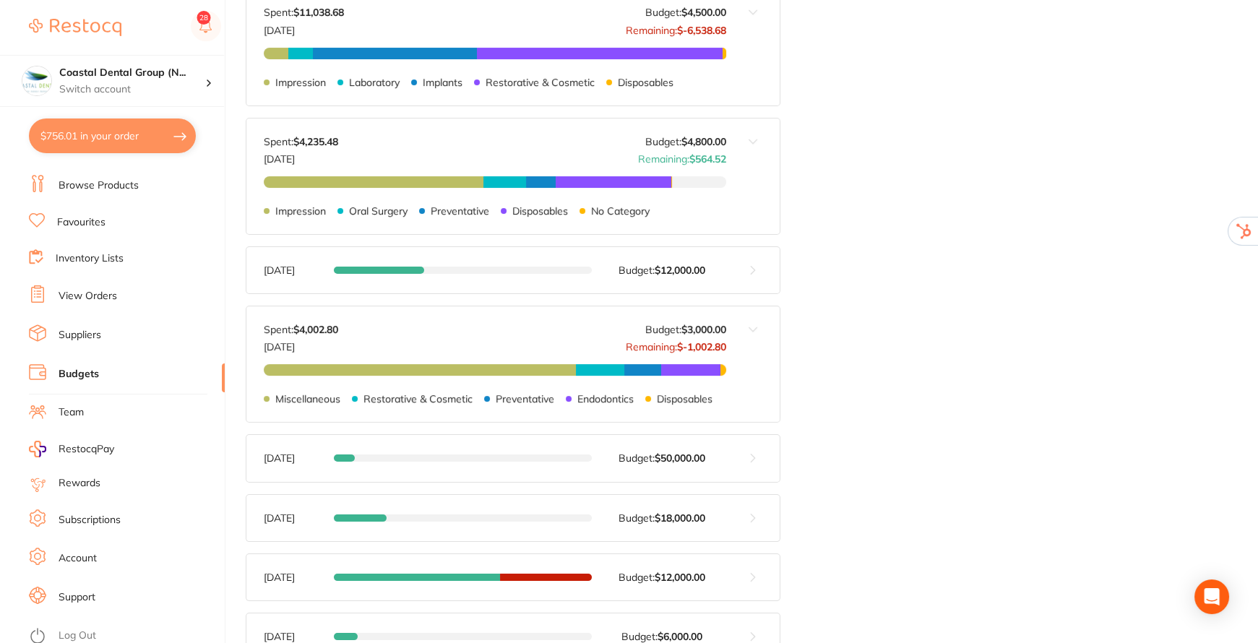
click at [741, 273] on button at bounding box center [752, 270] width 53 height 46
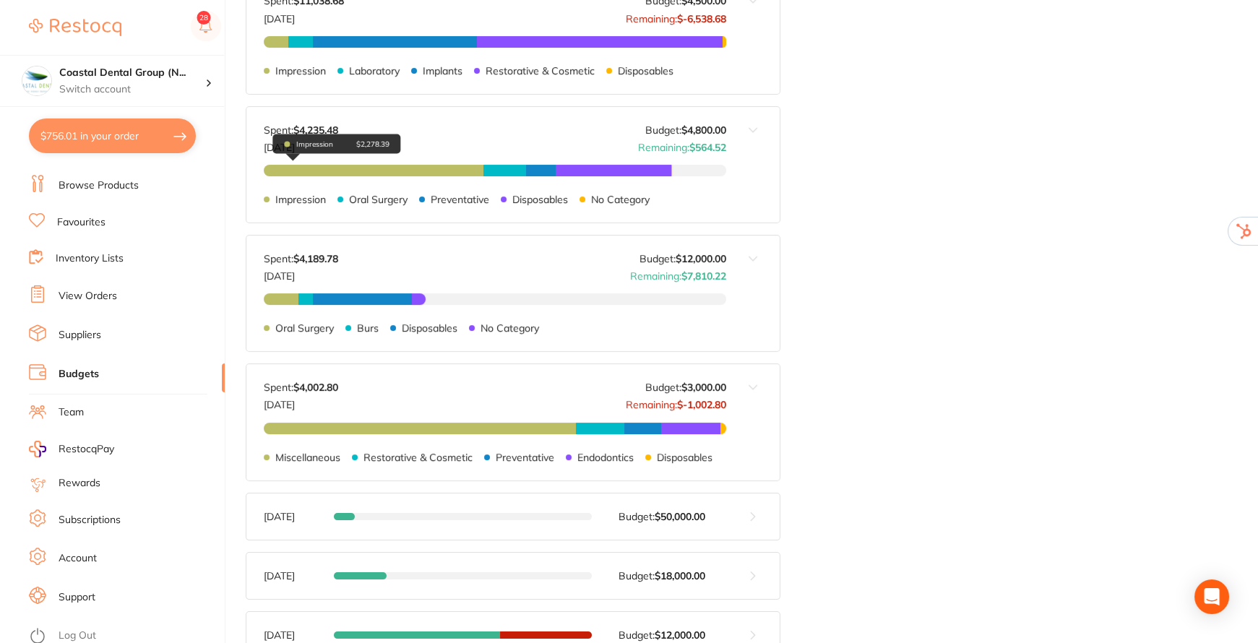
scroll to position [985, 0]
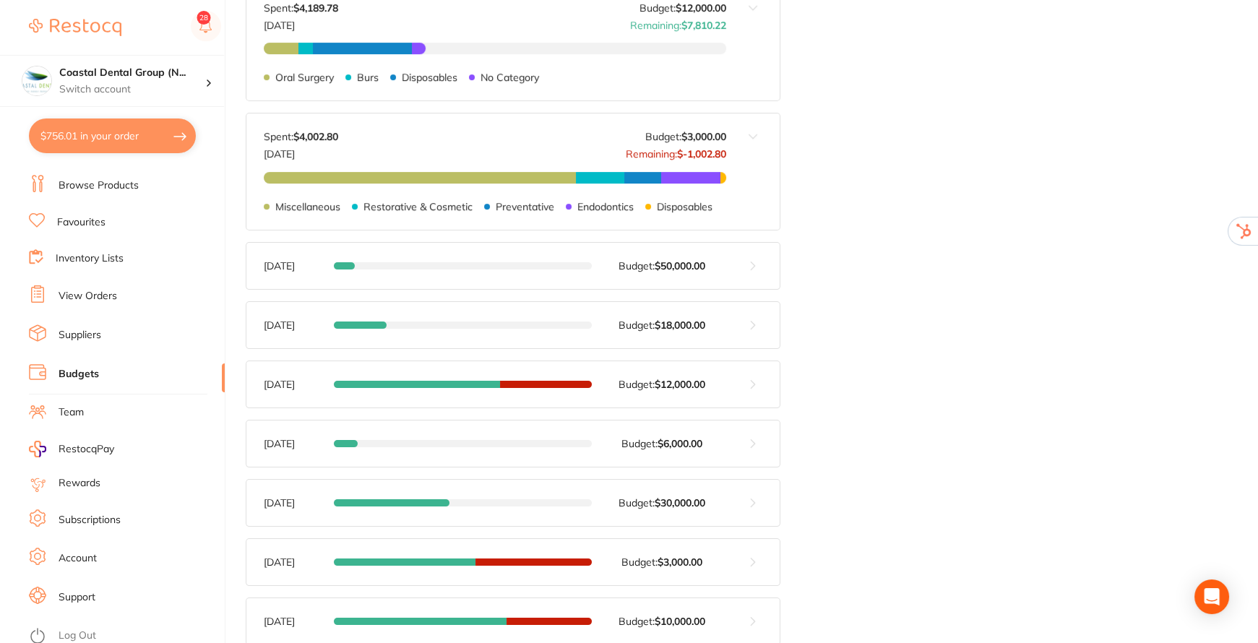
click at [78, 330] on link "Suppliers" at bounding box center [80, 335] width 43 height 14
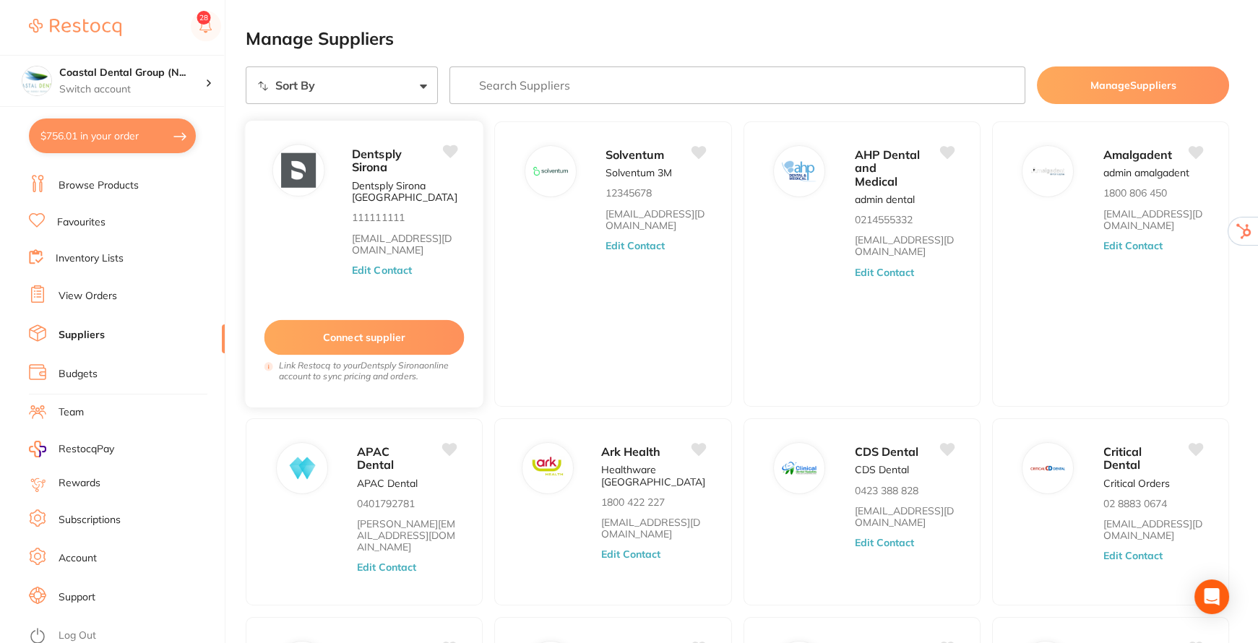
click at [395, 271] on button "Edit Contact" at bounding box center [382, 270] width 60 height 12
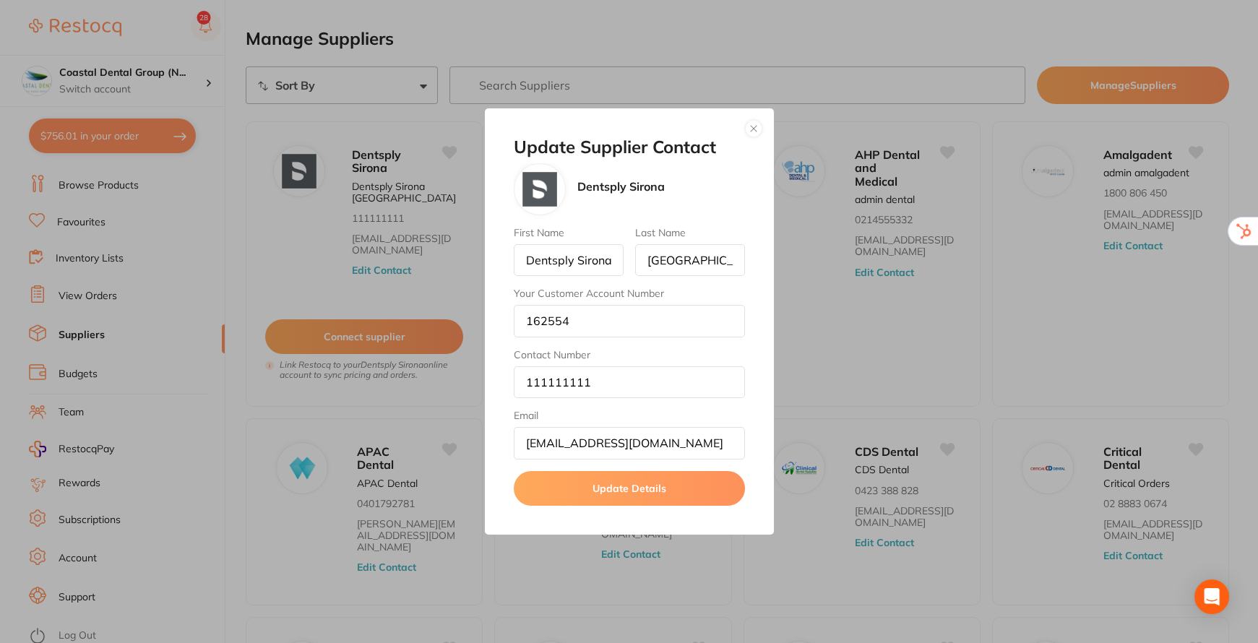
click at [629, 495] on button "Update Details" at bounding box center [629, 488] width 231 height 35
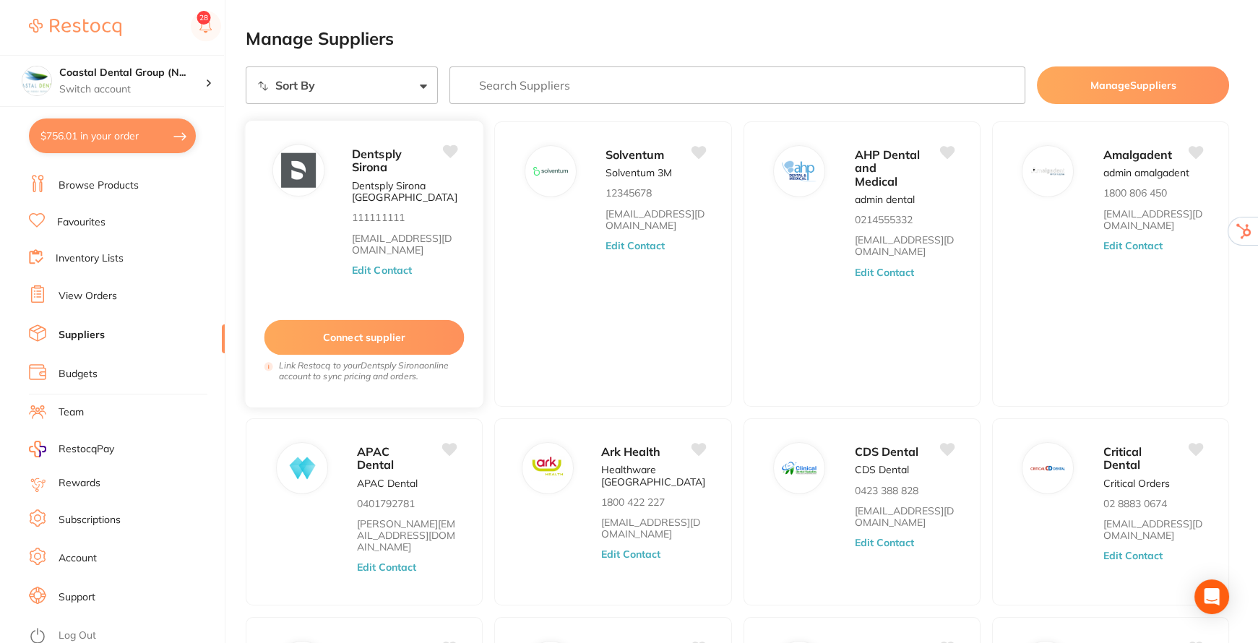
click at [405, 339] on button "Connect supplier" at bounding box center [364, 337] width 200 height 35
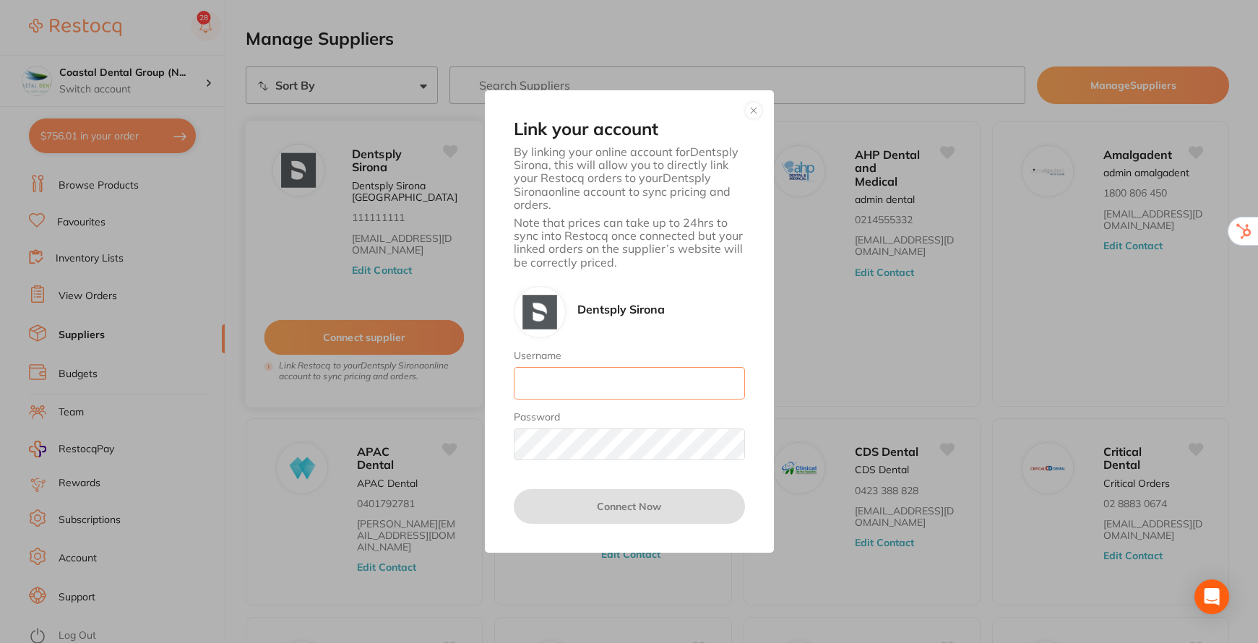
type input "[EMAIL_ADDRESS][DOMAIN_NAME]"
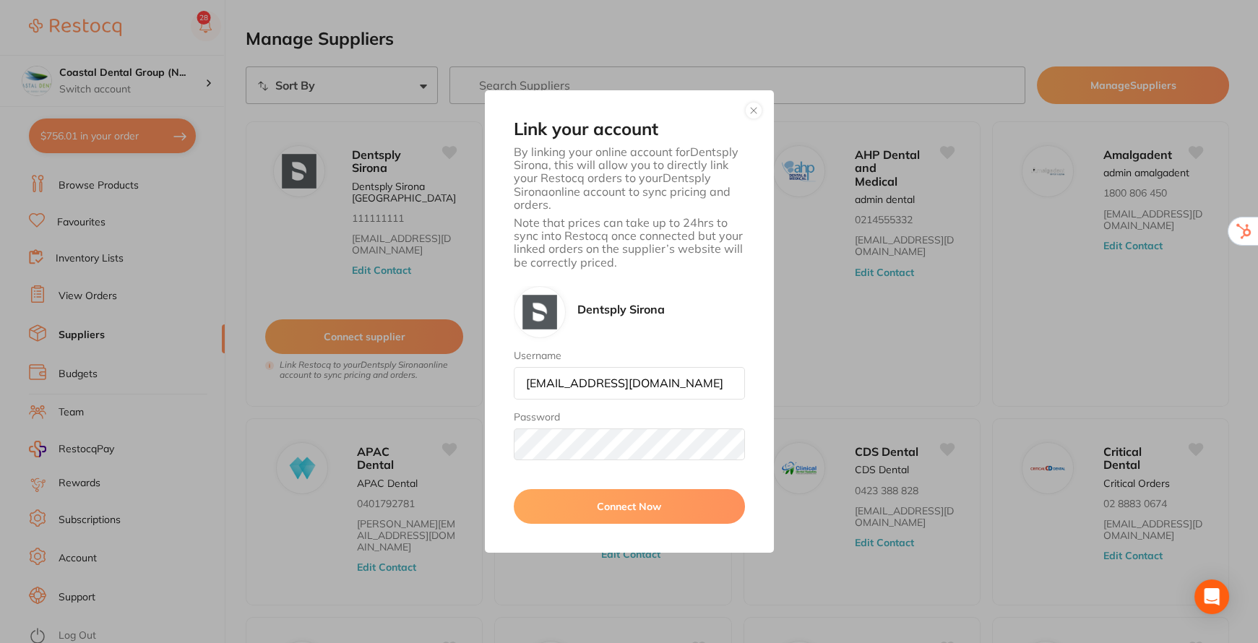
click at [751, 108] on button "button" at bounding box center [753, 110] width 17 height 17
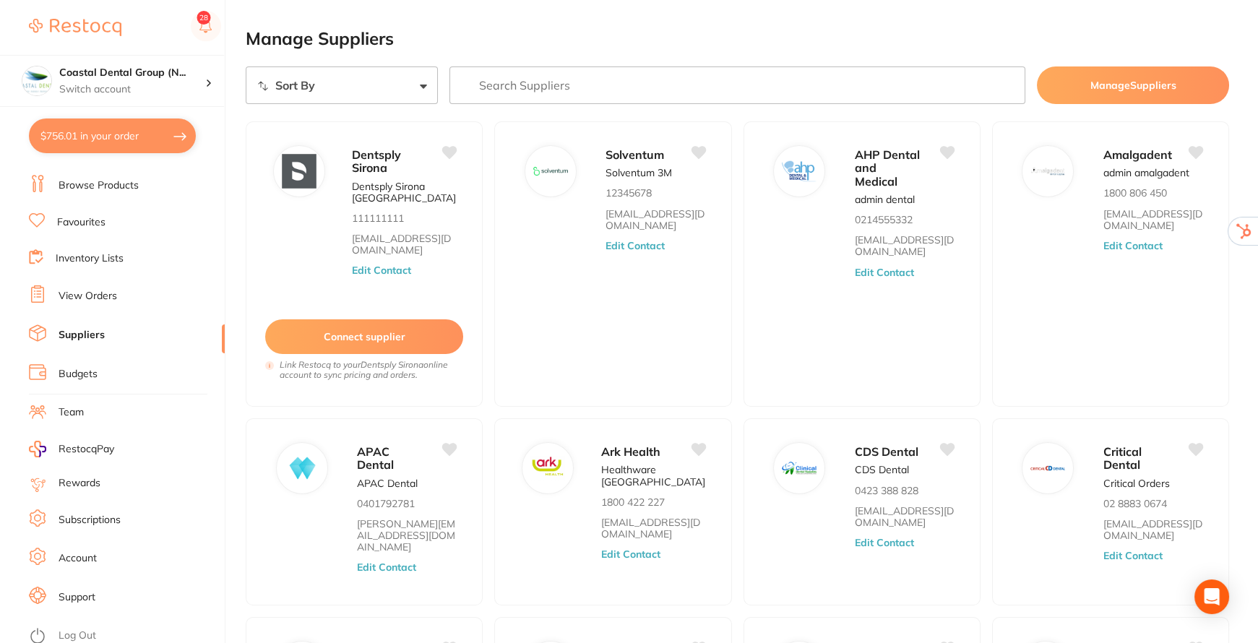
click at [104, 178] on link "Browse Products" at bounding box center [99, 185] width 80 height 14
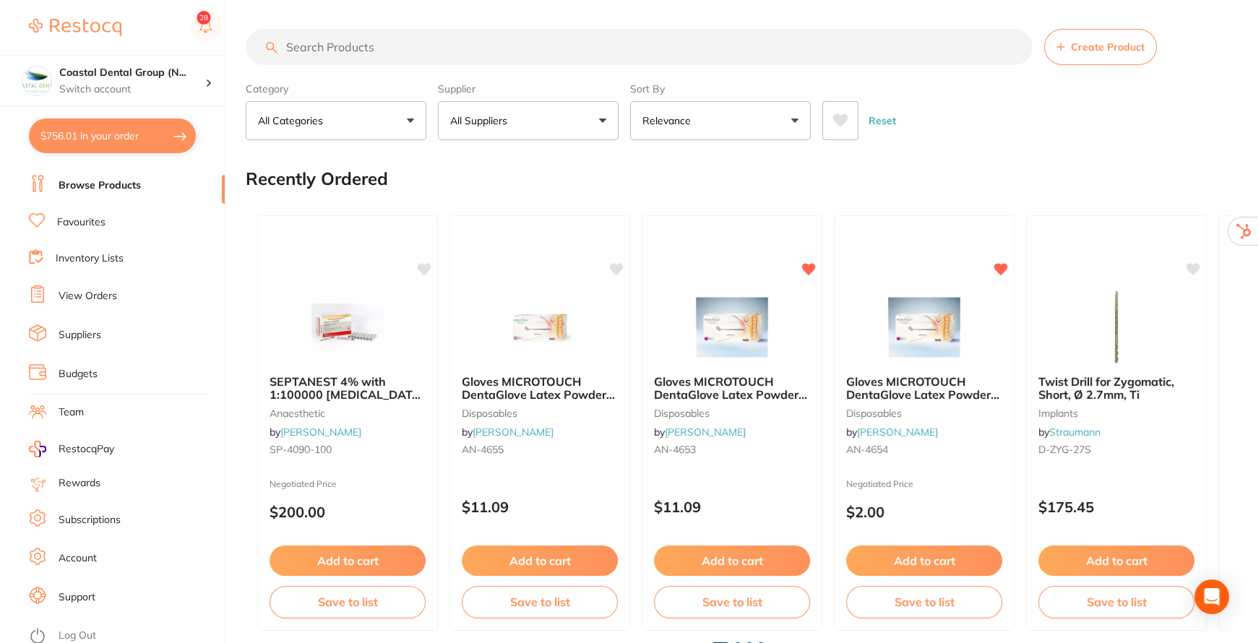
click at [101, 132] on button "$756.01 in your order" at bounding box center [112, 135] width 167 height 35
checkbox input "true"
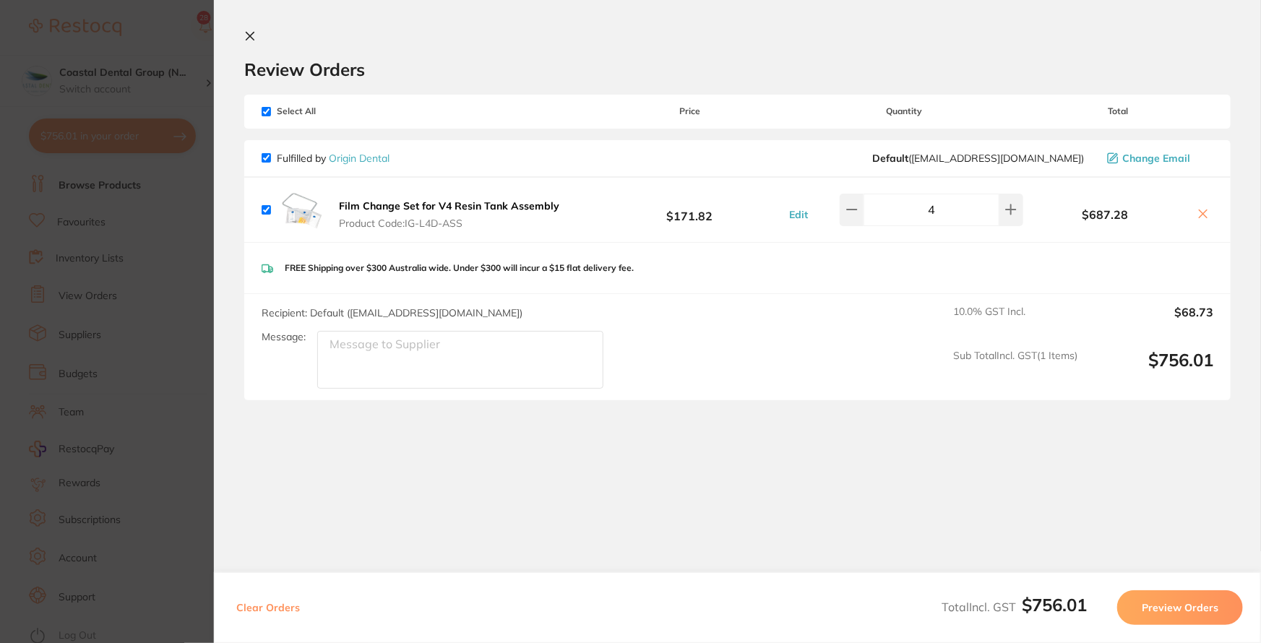
click at [476, 353] on textarea "Message:" at bounding box center [460, 360] width 286 height 58
type textarea "PLease add 5 + 1 deal on film"
click at [266, 113] on input "checkbox" at bounding box center [266, 111] width 9 height 9
checkbox input "false"
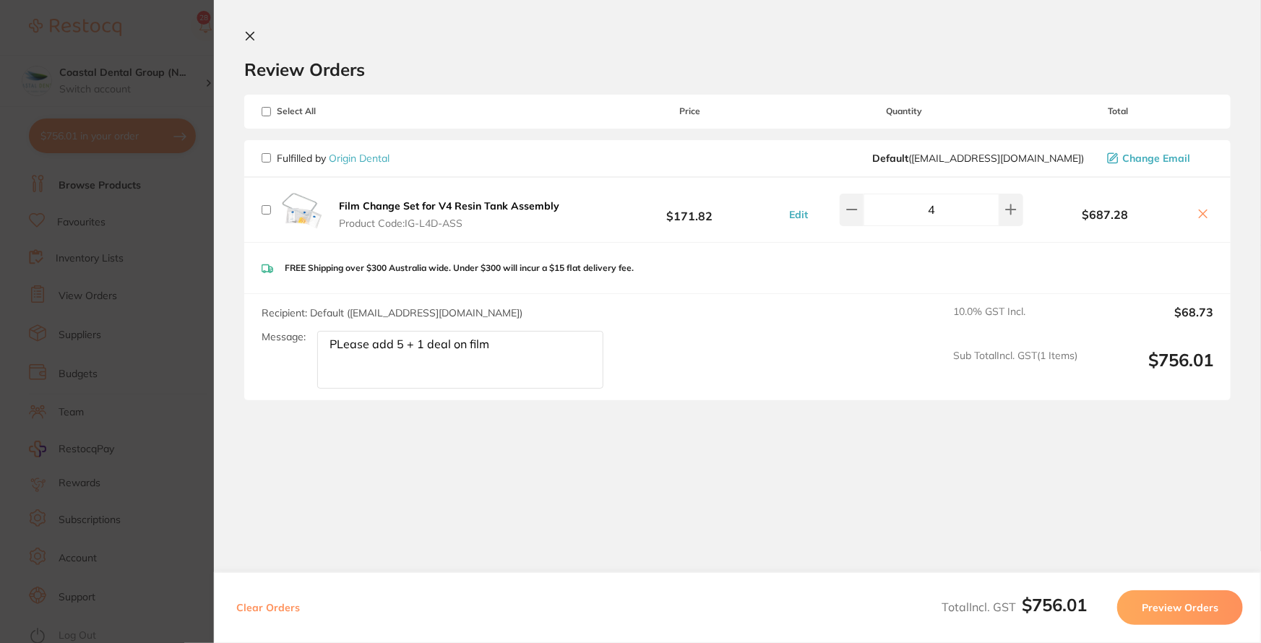
checkbox input "false"
click at [265, 113] on input "checkbox" at bounding box center [266, 111] width 9 height 9
checkbox input "true"
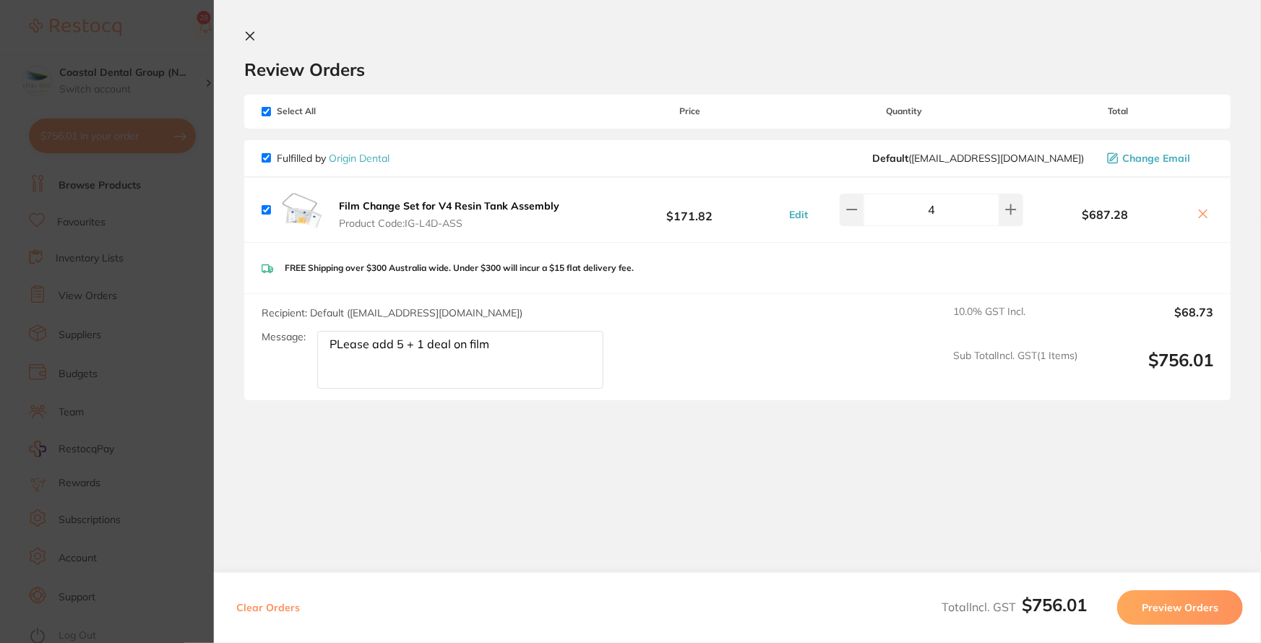
click at [1181, 607] on button "Preview Orders" at bounding box center [1180, 607] width 126 height 35
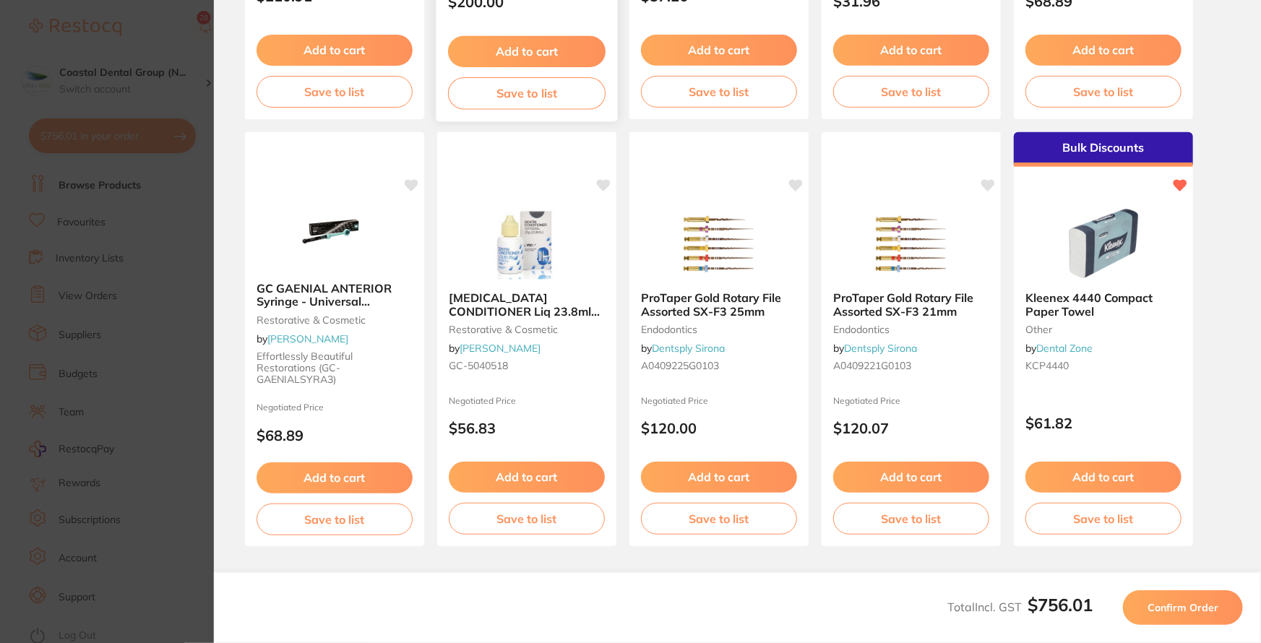
scroll to position [425, 0]
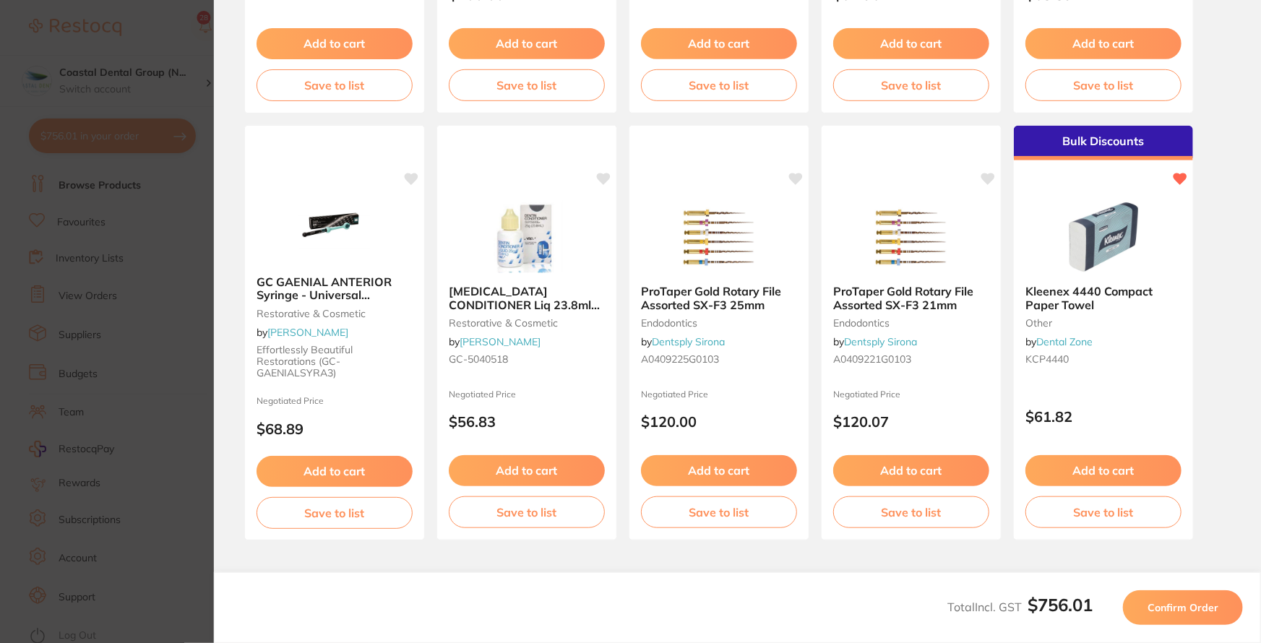
click at [1173, 607] on span "Confirm Order" at bounding box center [1182, 607] width 71 height 13
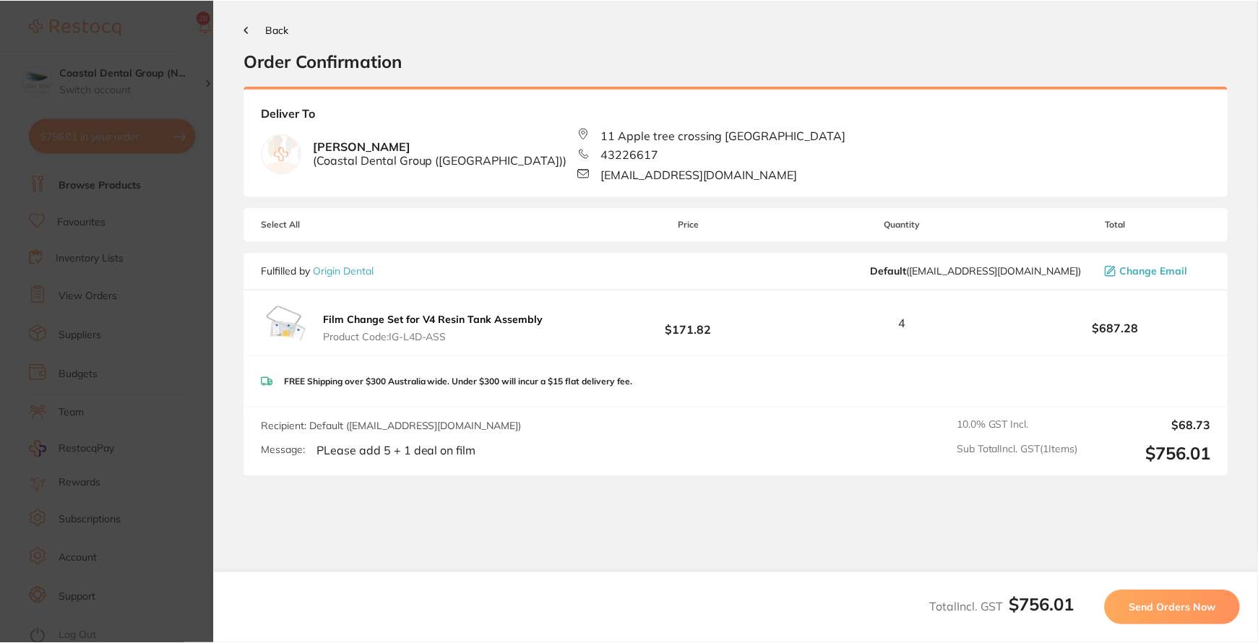
scroll to position [0, 0]
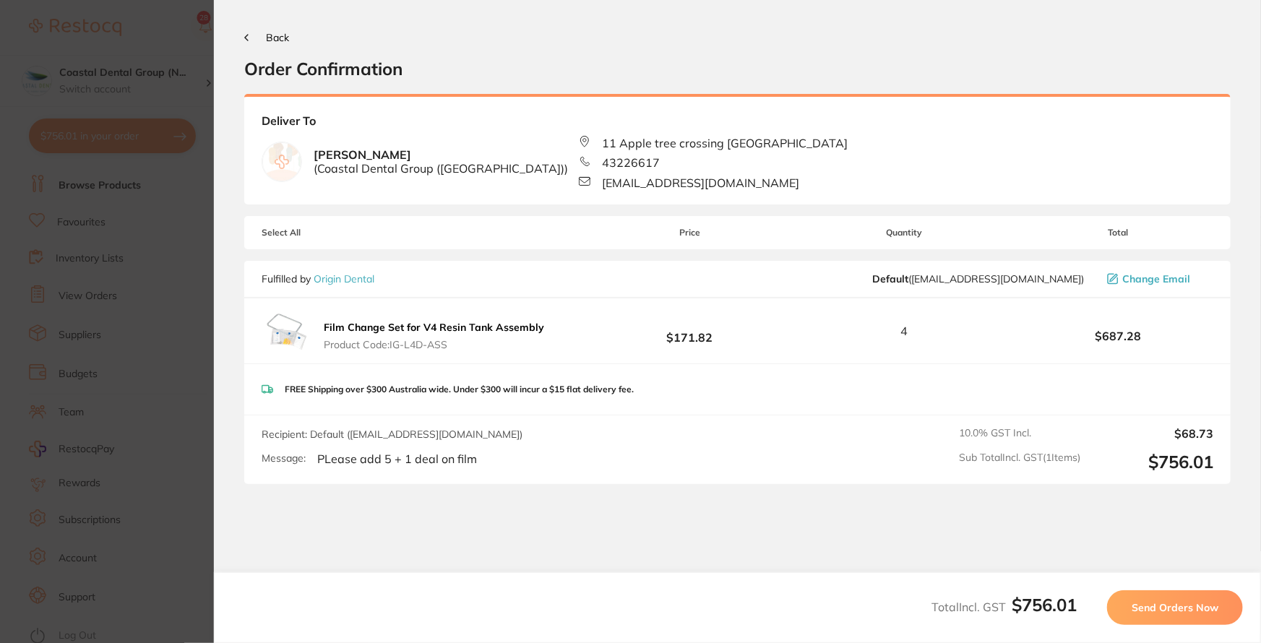
click at [1175, 607] on span "Send Orders Now" at bounding box center [1175, 607] width 87 height 13
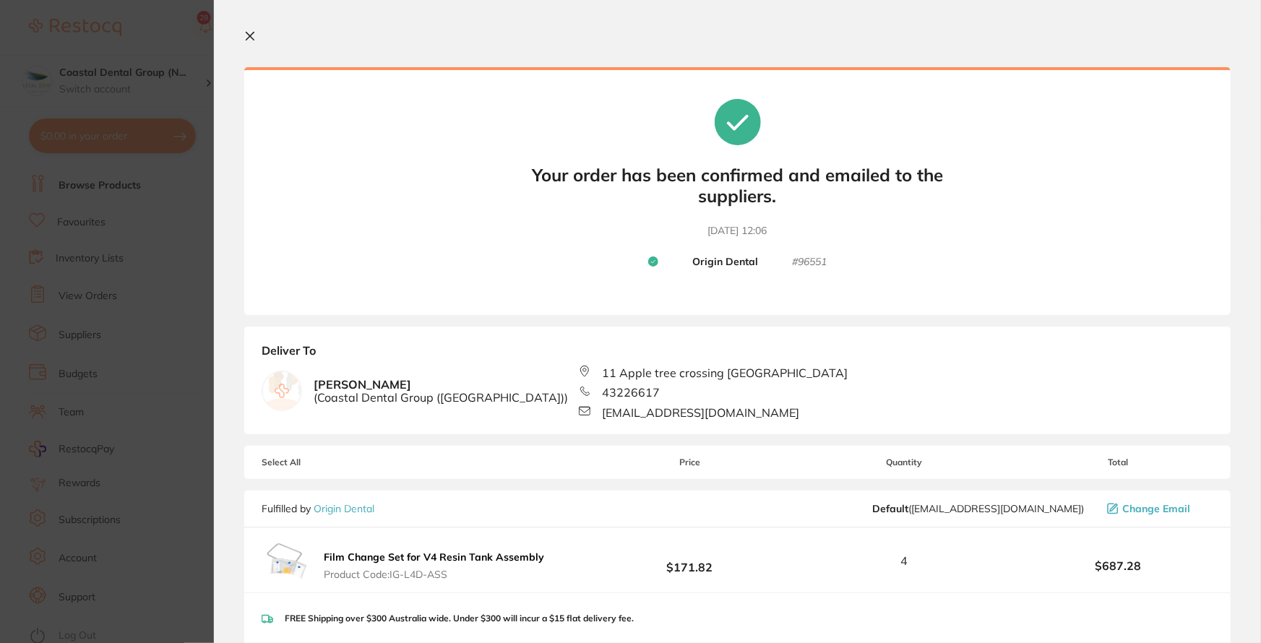
click at [249, 36] on icon at bounding box center [250, 37] width 8 height 8
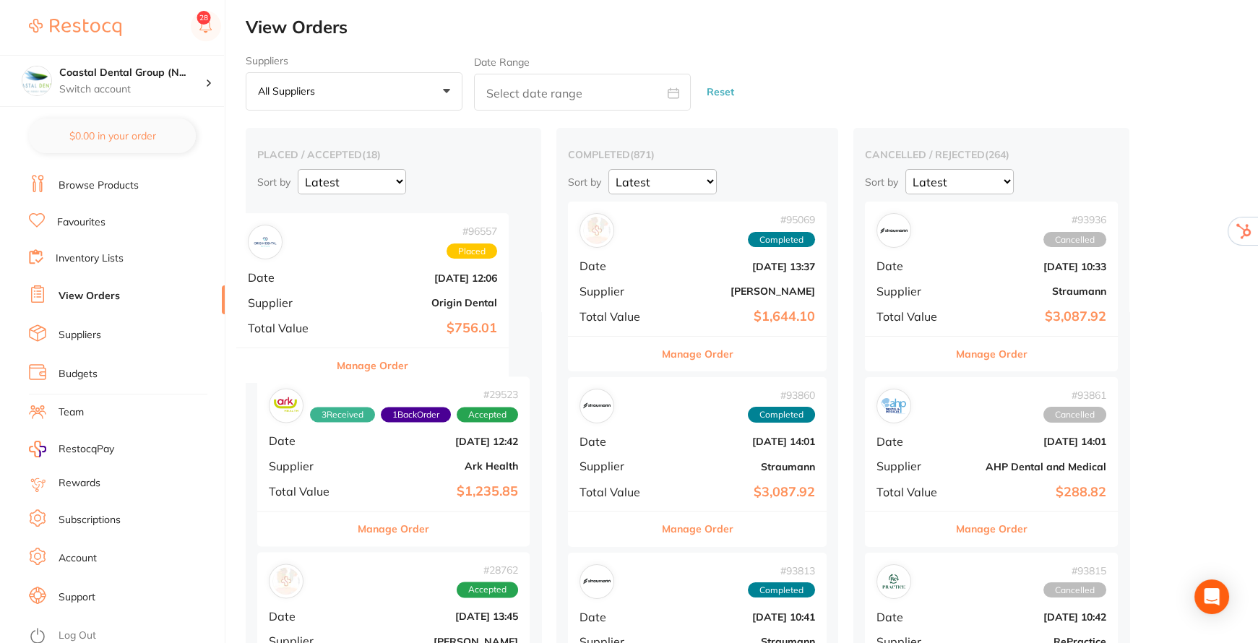
drag, startPoint x: 410, startPoint y: 275, endPoint x: 396, endPoint y: 289, distance: 19.9
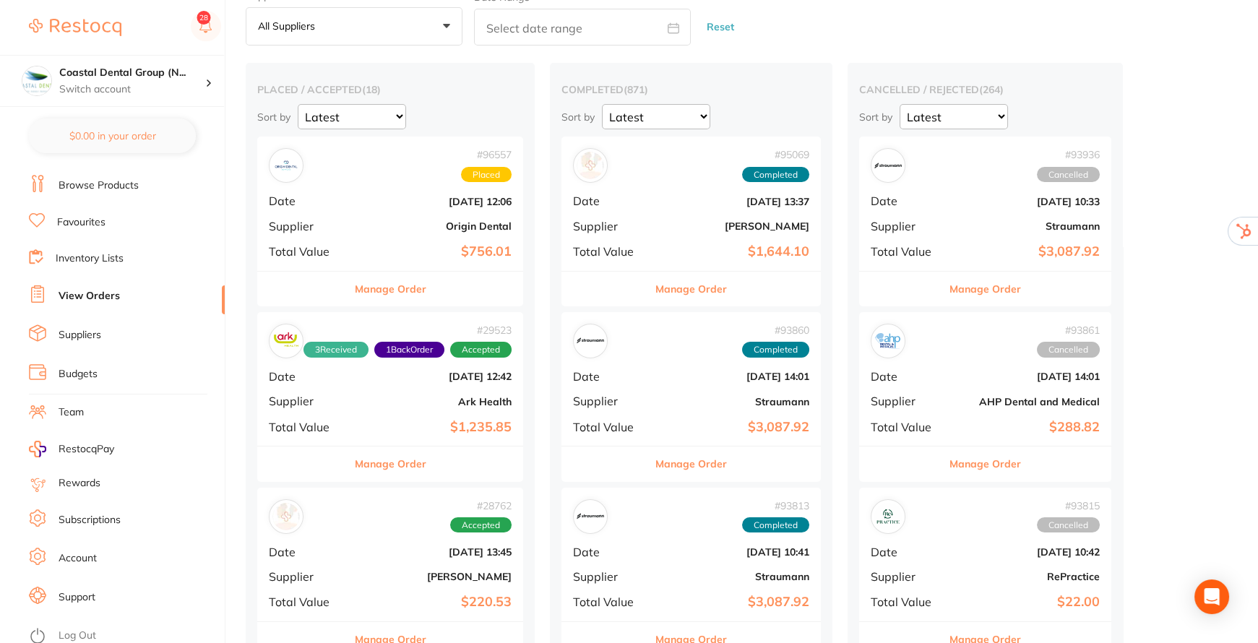
scroll to position [262, 0]
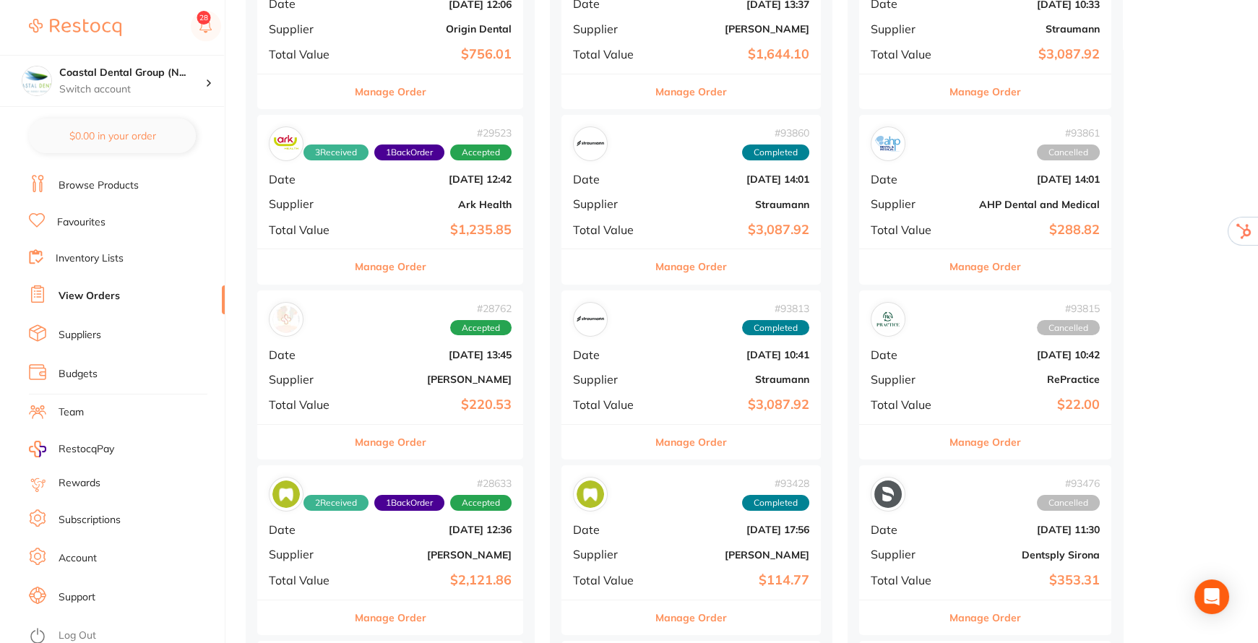
click at [400, 443] on button "Manage Order" at bounding box center [391, 442] width 72 height 35
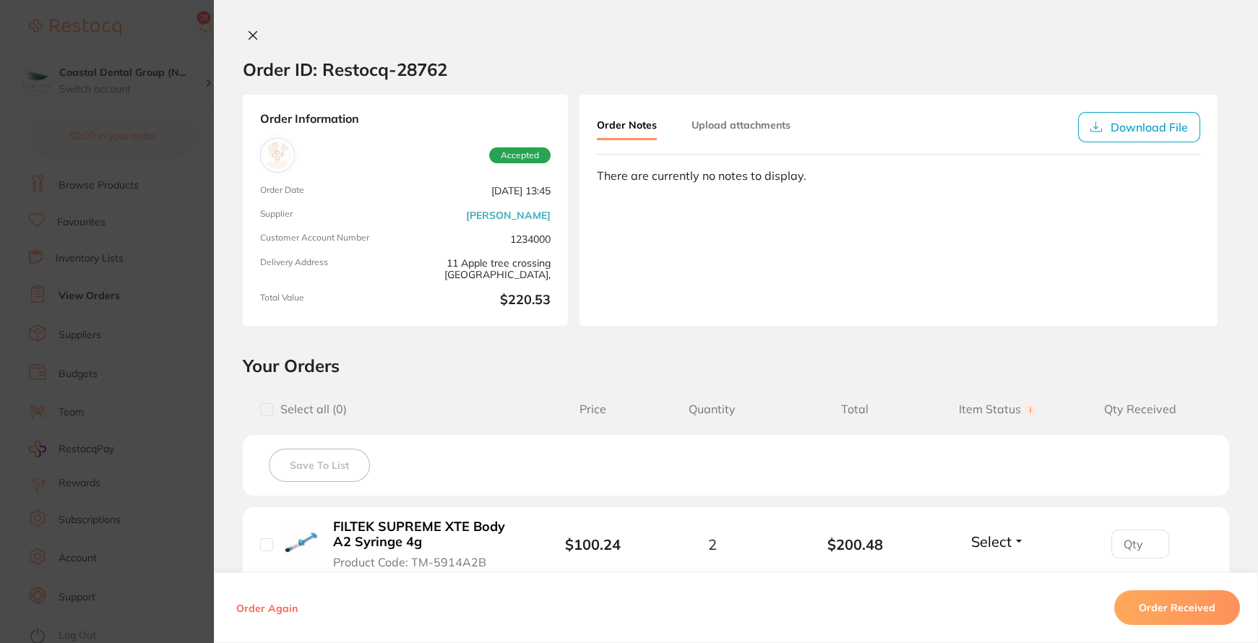
click at [718, 116] on button "Upload attachments" at bounding box center [740, 125] width 99 height 26
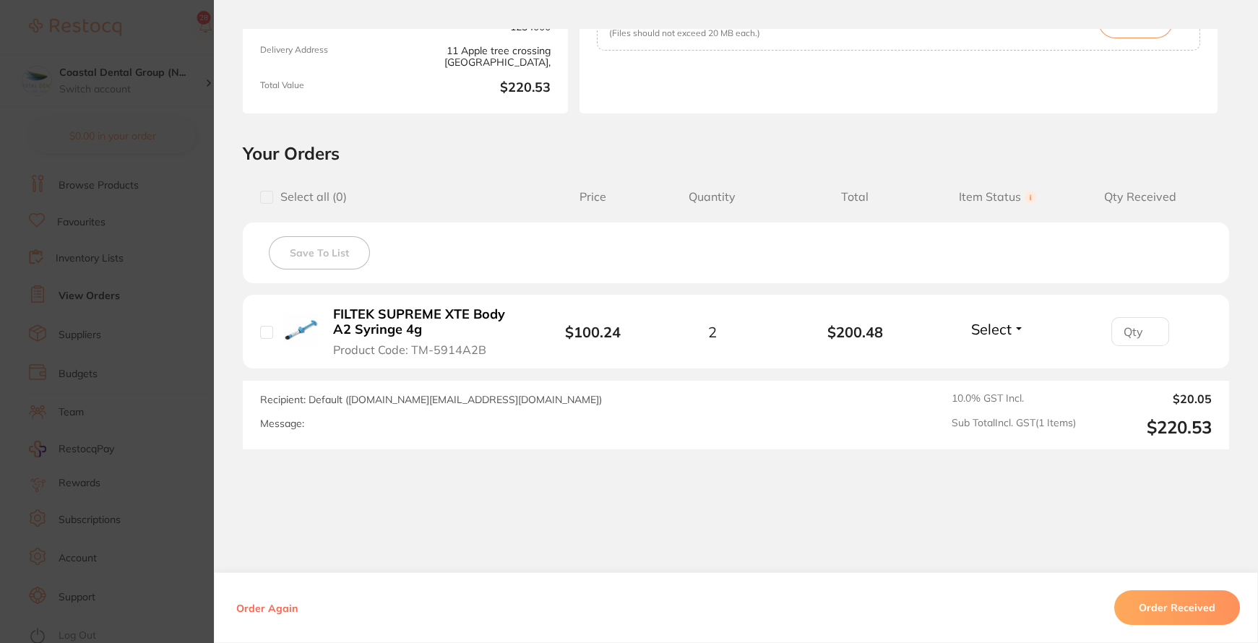
scroll to position [233, 0]
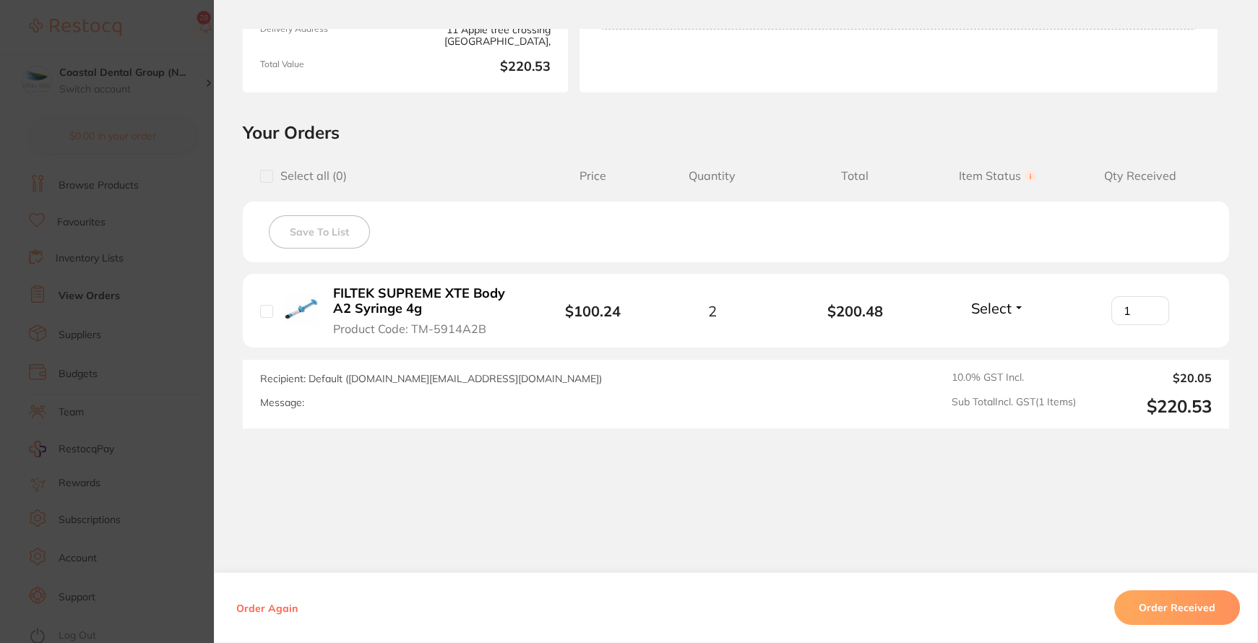
click at [1150, 303] on input "1" at bounding box center [1140, 310] width 58 height 29
click at [1019, 306] on button "Select" at bounding box center [998, 308] width 62 height 18
click at [1007, 366] on button "Back Order" at bounding box center [997, 361] width 44 height 22
click at [1029, 310] on button "Back Order" at bounding box center [997, 308] width 96 height 18
drag, startPoint x: 995, startPoint y: 340, endPoint x: 1048, endPoint y: 340, distance: 53.5
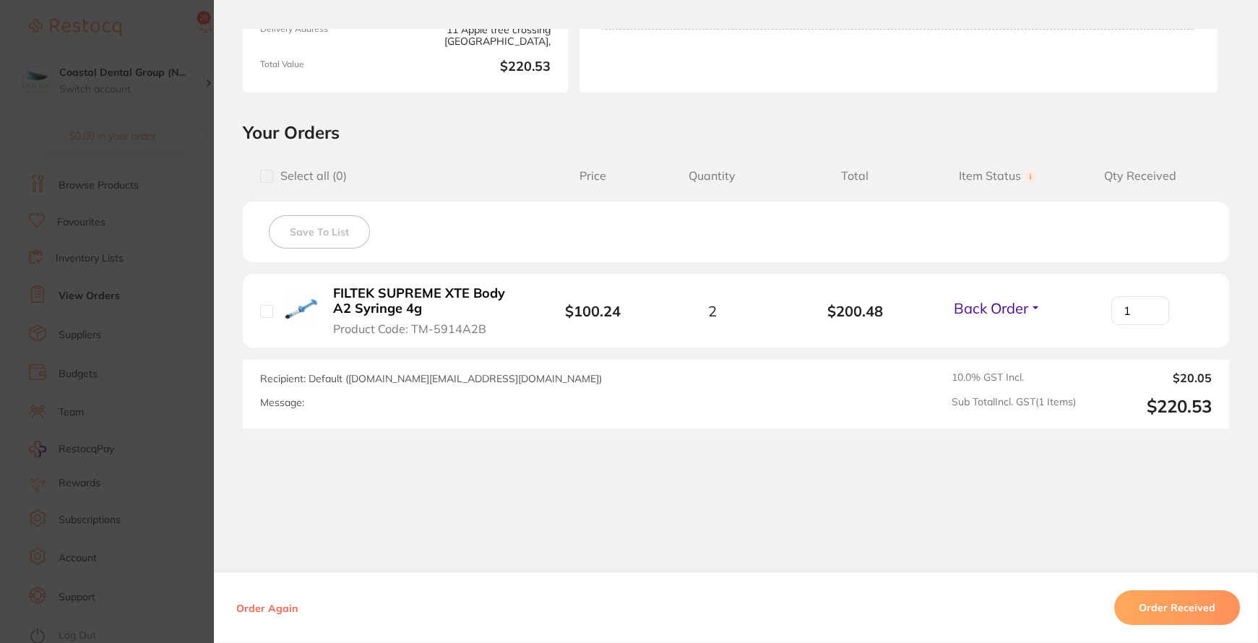
click at [998, 295] on span "Received" at bounding box center [997, 295] width 37 height 0
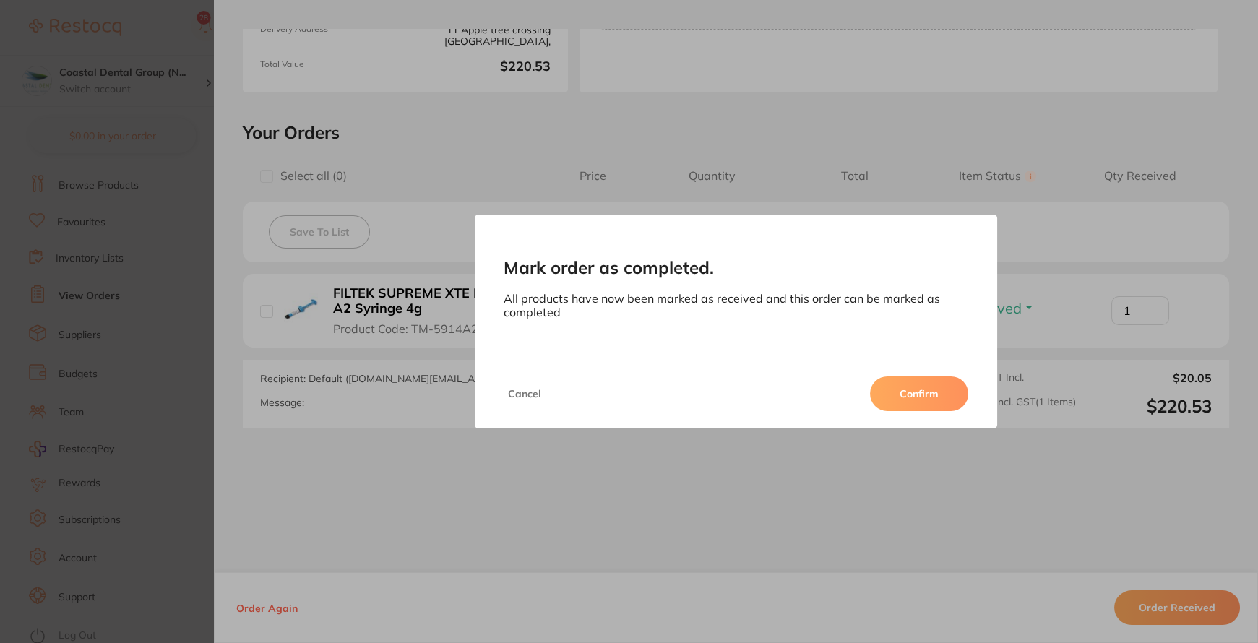
drag, startPoint x: 520, startPoint y: 387, endPoint x: 566, endPoint y: 398, distance: 47.5
click at [523, 387] on button "Cancel" at bounding box center [525, 393] width 42 height 35
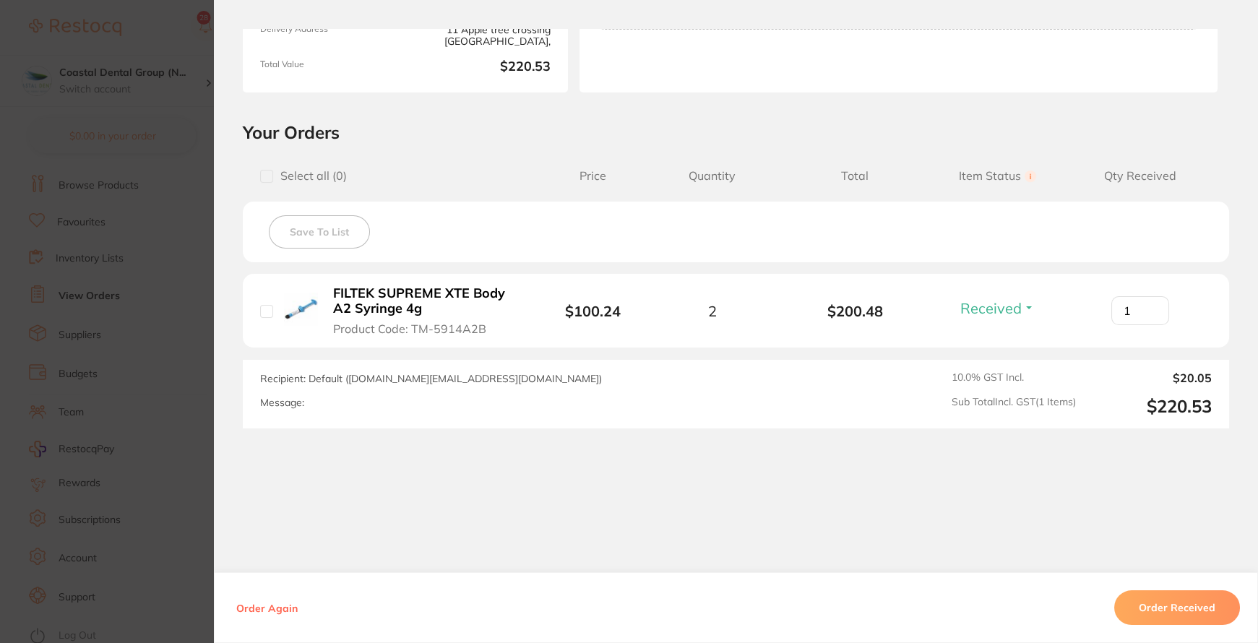
drag, startPoint x: 1155, startPoint y: 310, endPoint x: 1127, endPoint y: 321, distance: 29.5
click at [1139, 316] on input "1" at bounding box center [1140, 310] width 58 height 29
type input "2"
click at [1148, 304] on input "2" at bounding box center [1140, 310] width 58 height 29
click at [271, 607] on button "Order Again" at bounding box center [267, 607] width 70 height 13
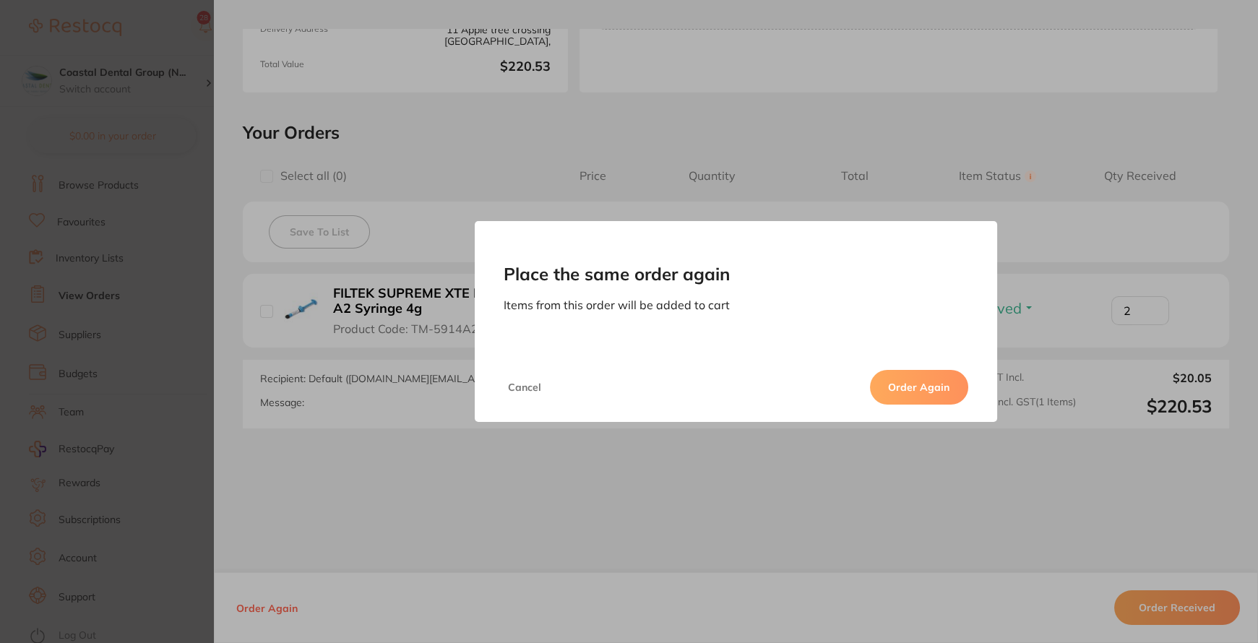
click at [920, 386] on button "Order Again" at bounding box center [919, 387] width 98 height 35
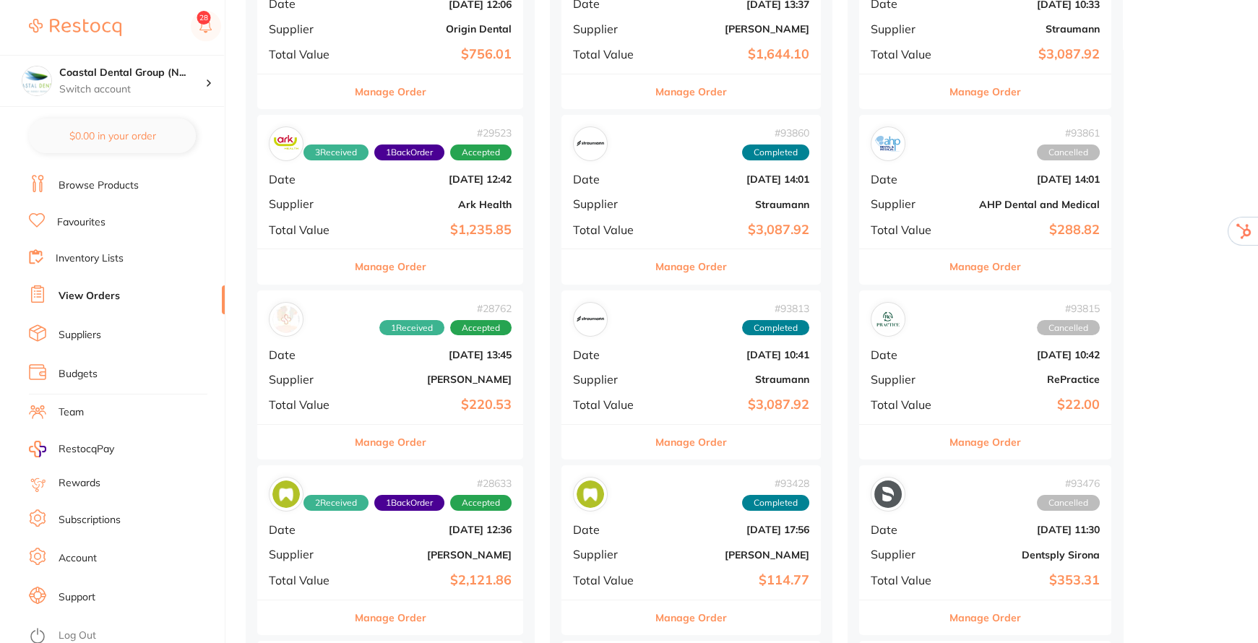
checkbox input "true"
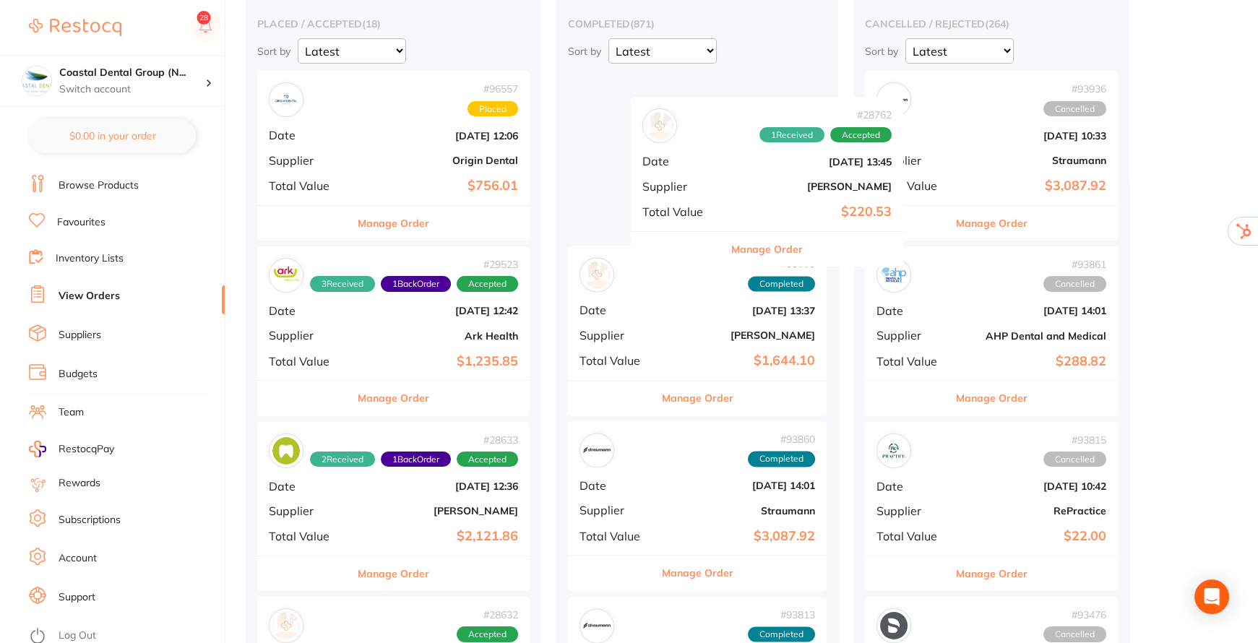
scroll to position [132, 0]
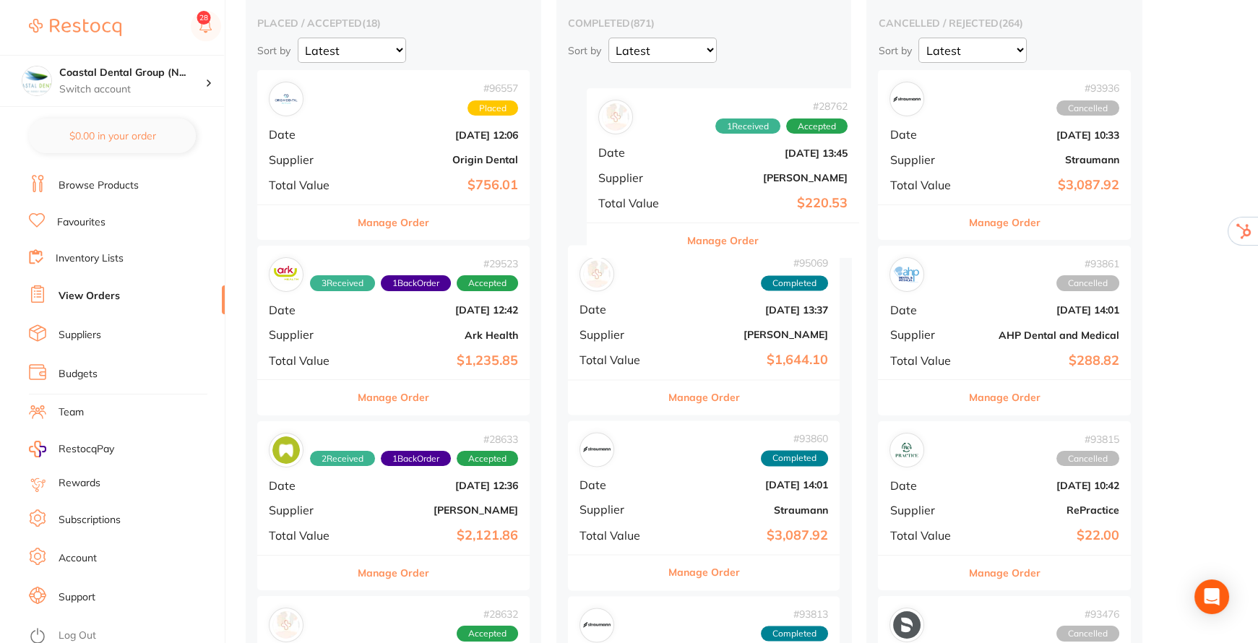
drag, startPoint x: 375, startPoint y: 494, endPoint x: 710, endPoint y: 173, distance: 464.0
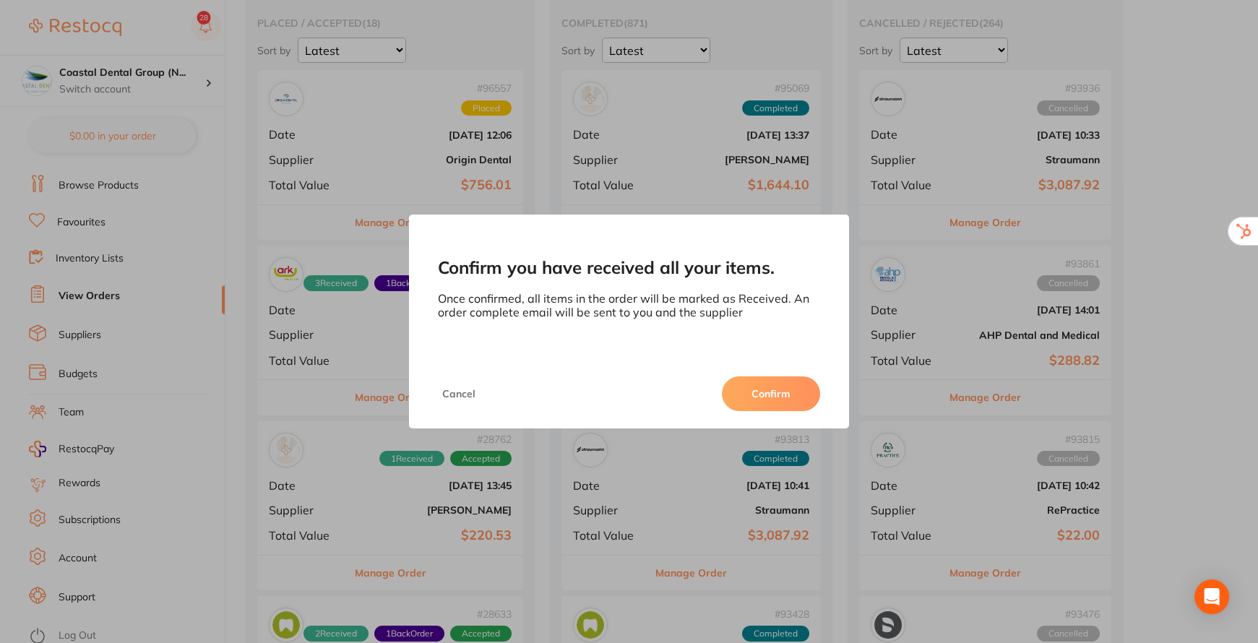
click at [766, 398] on button "Confirm" at bounding box center [771, 393] width 98 height 35
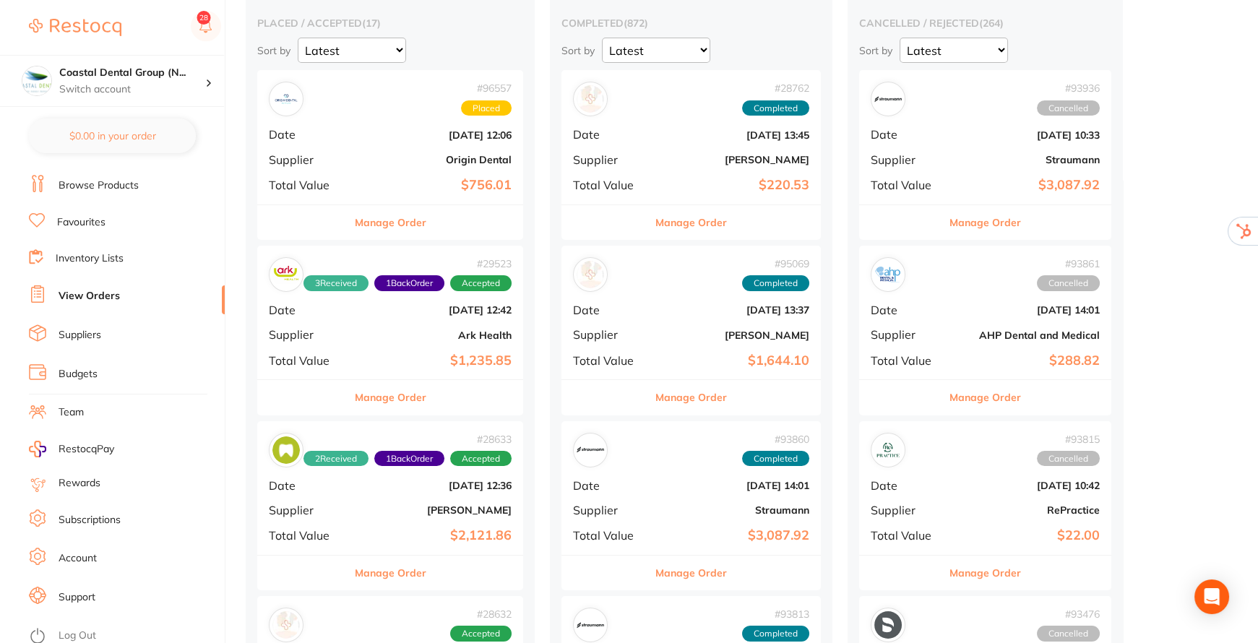
scroll to position [0, 0]
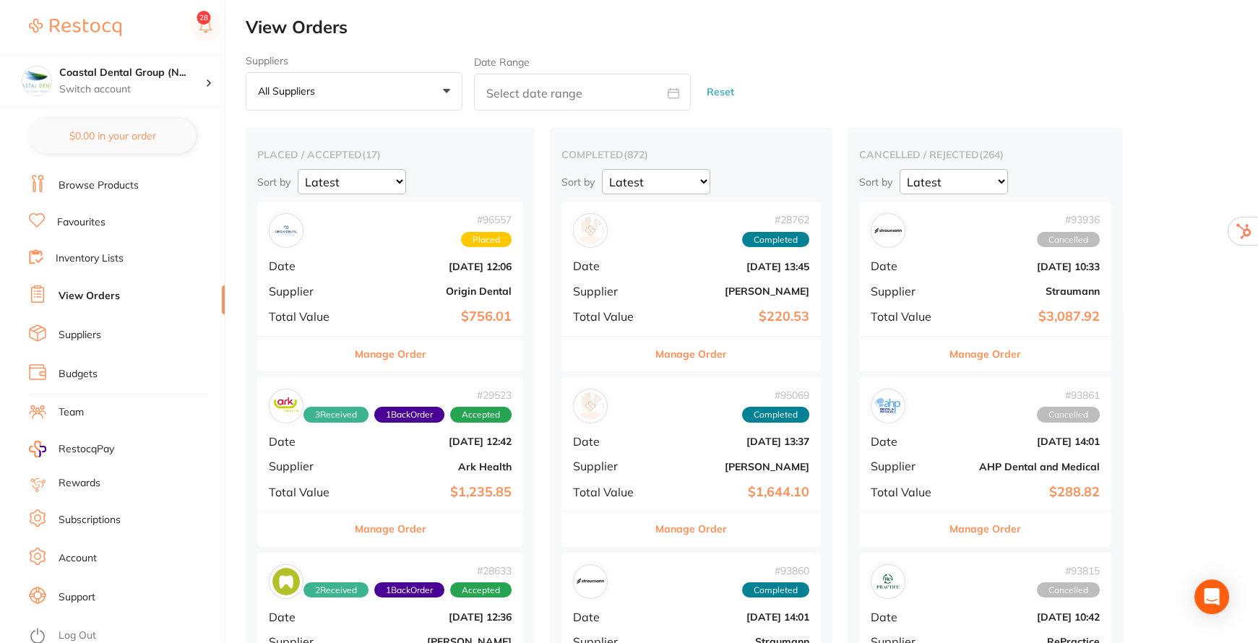
click at [98, 516] on link "Subscriptions" at bounding box center [90, 520] width 62 height 14
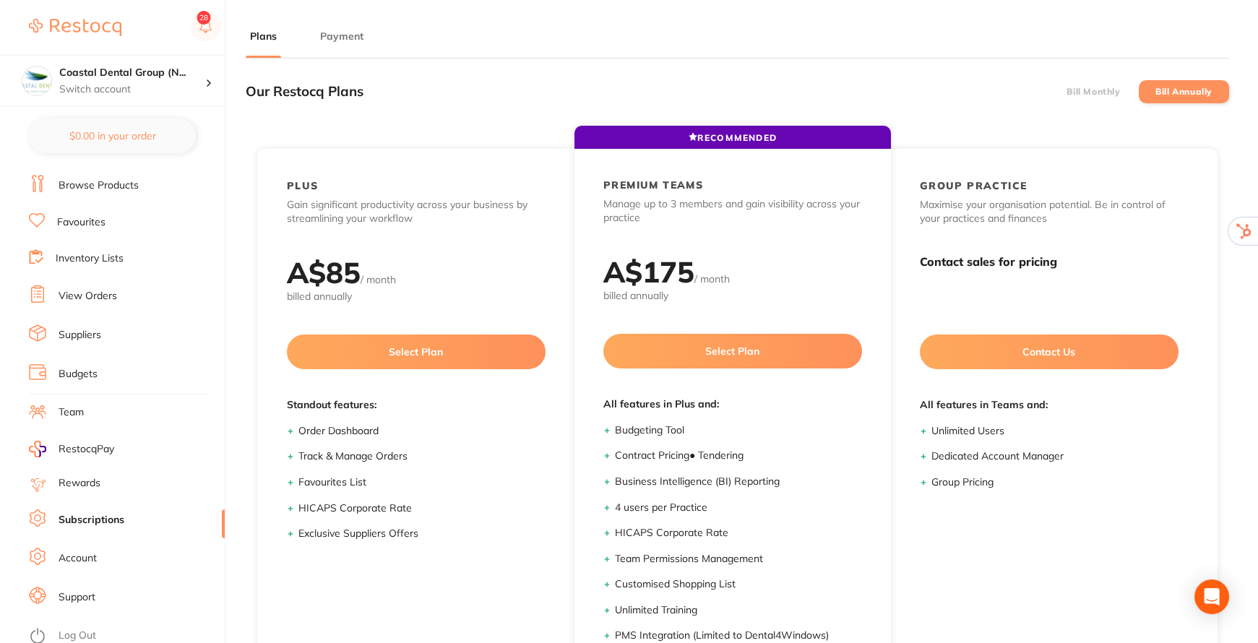
click at [1077, 87] on label "Bill Monthly" at bounding box center [1092, 92] width 53 height 10
click at [1066, 92] on input "Bill Monthly" at bounding box center [1066, 92] width 0 height 0
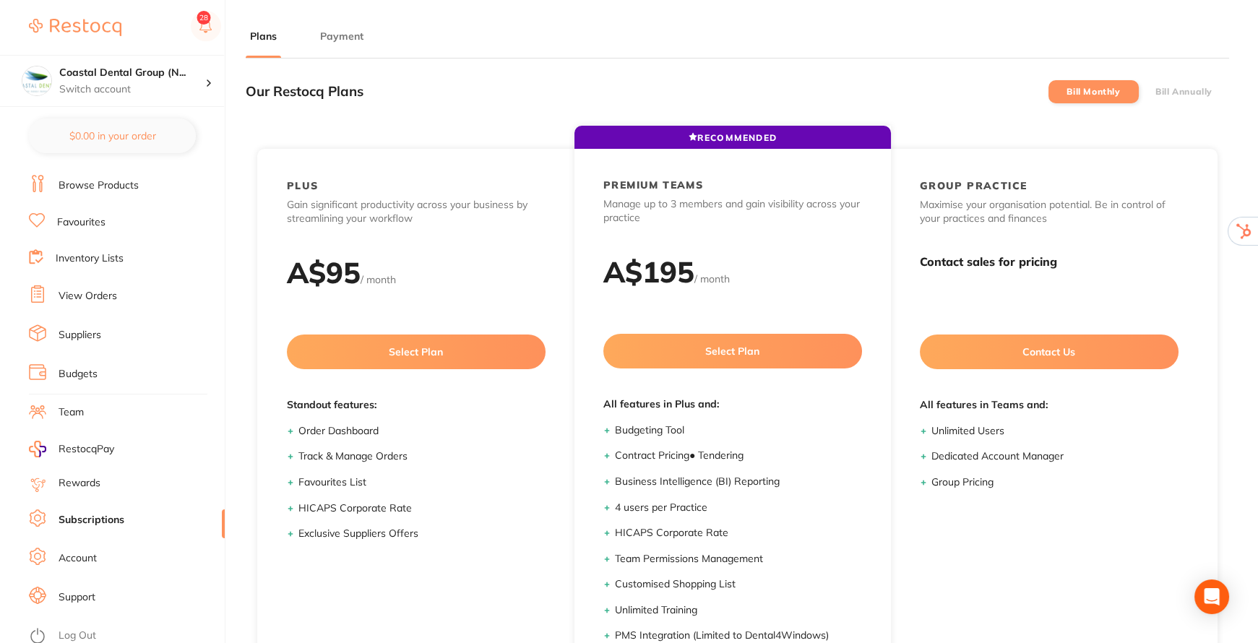
click at [341, 37] on button "Payment" at bounding box center [342, 37] width 52 height 14
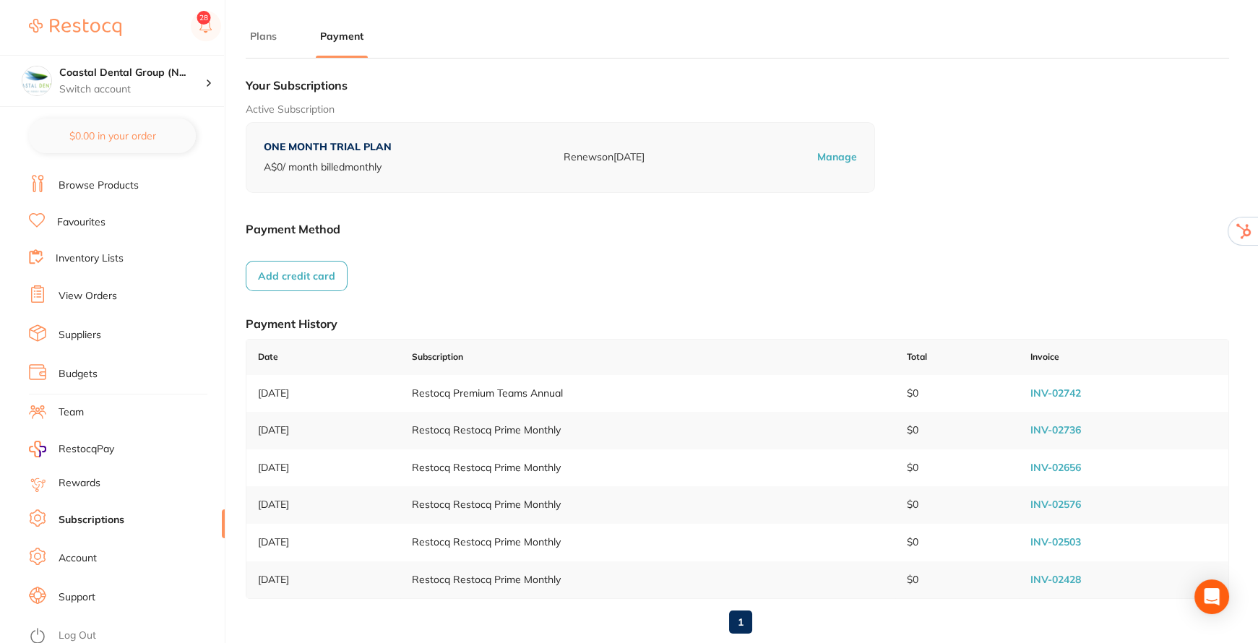
click at [90, 293] on link "View Orders" at bounding box center [88, 296] width 59 height 14
